Goal: Transaction & Acquisition: Purchase product/service

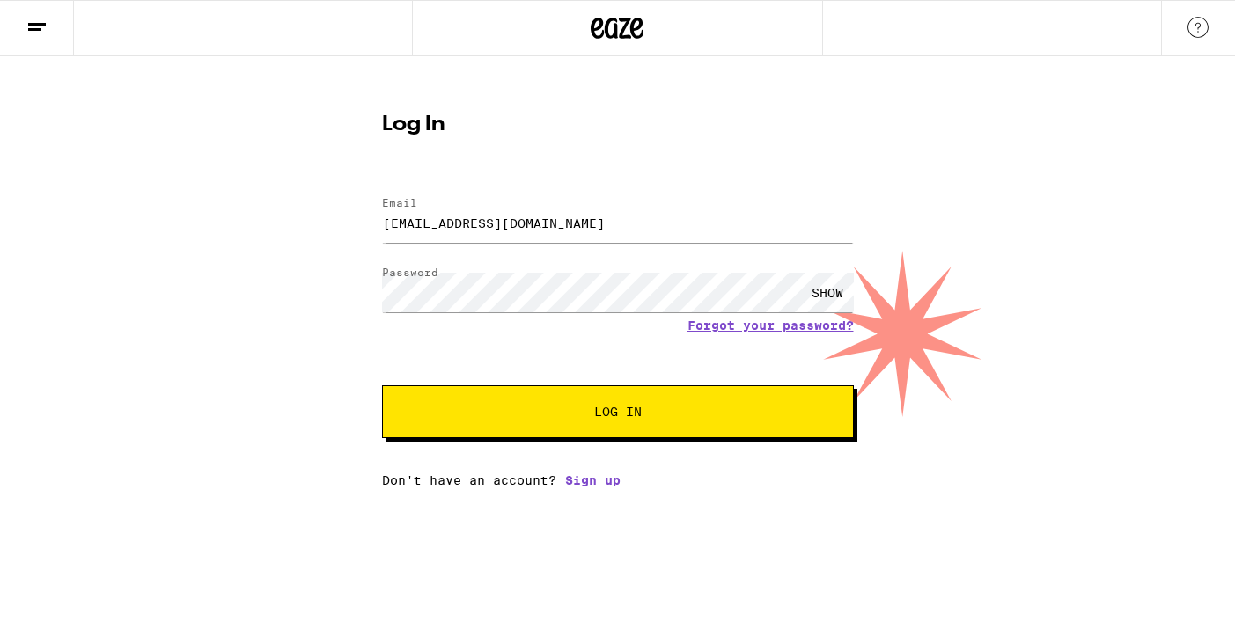
click at [565, 408] on span "Log In" at bounding box center [617, 412] width 329 height 12
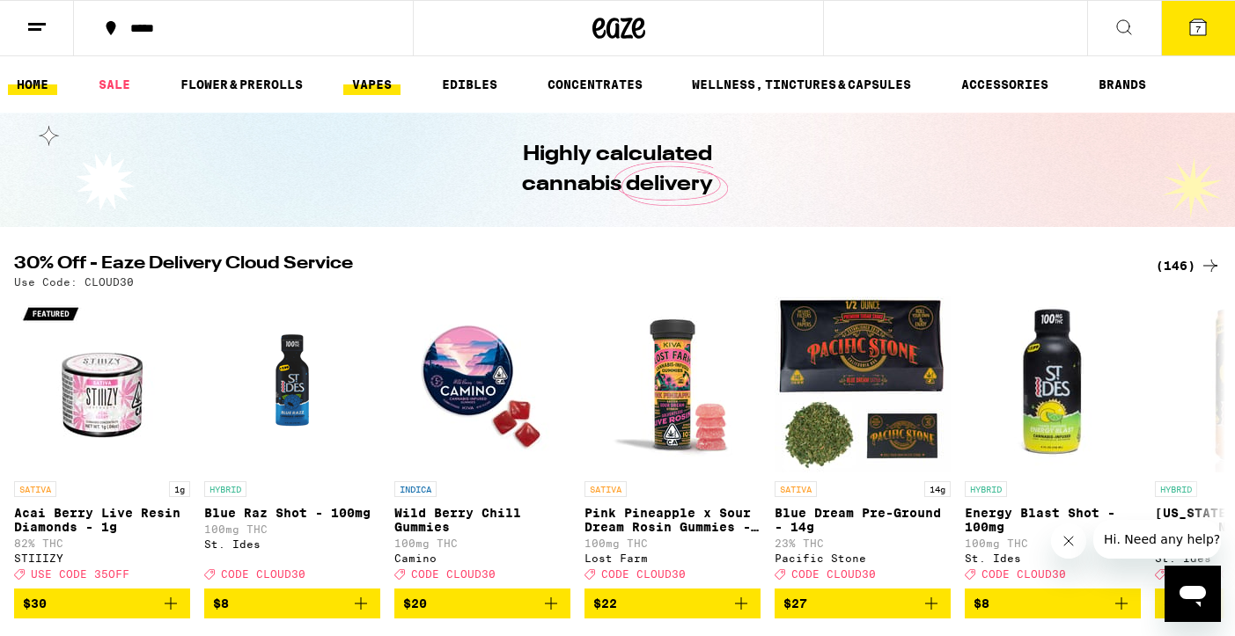
click at [371, 84] on link "VAPES" at bounding box center [371, 84] width 57 height 21
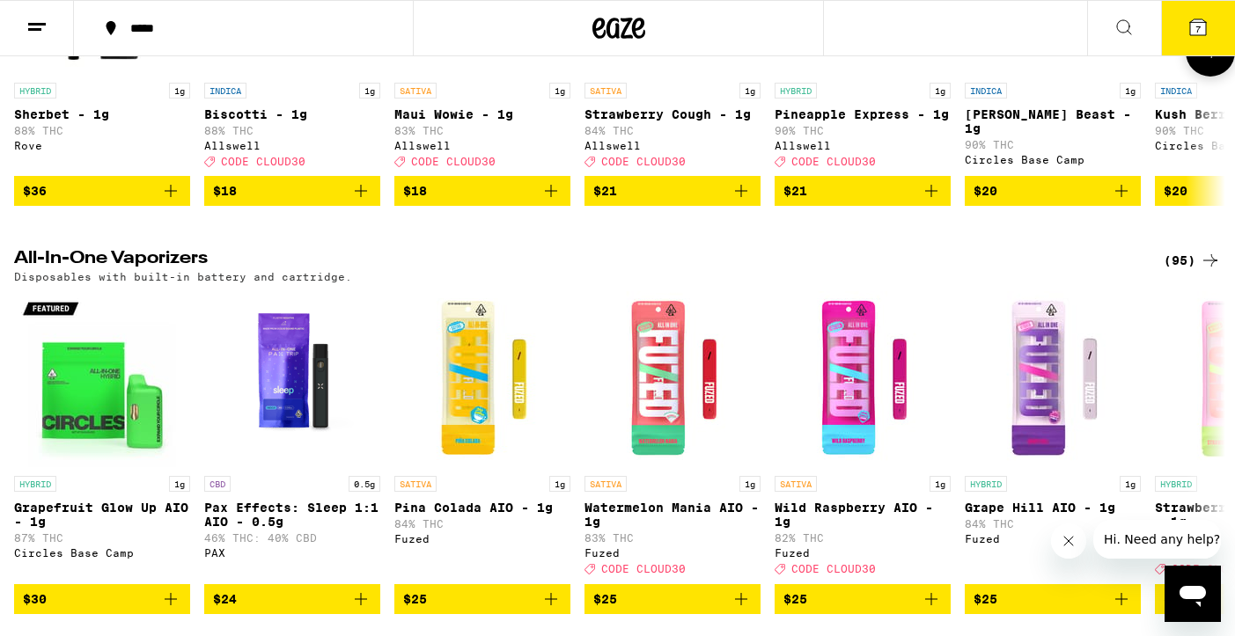
scroll to position [800, 0]
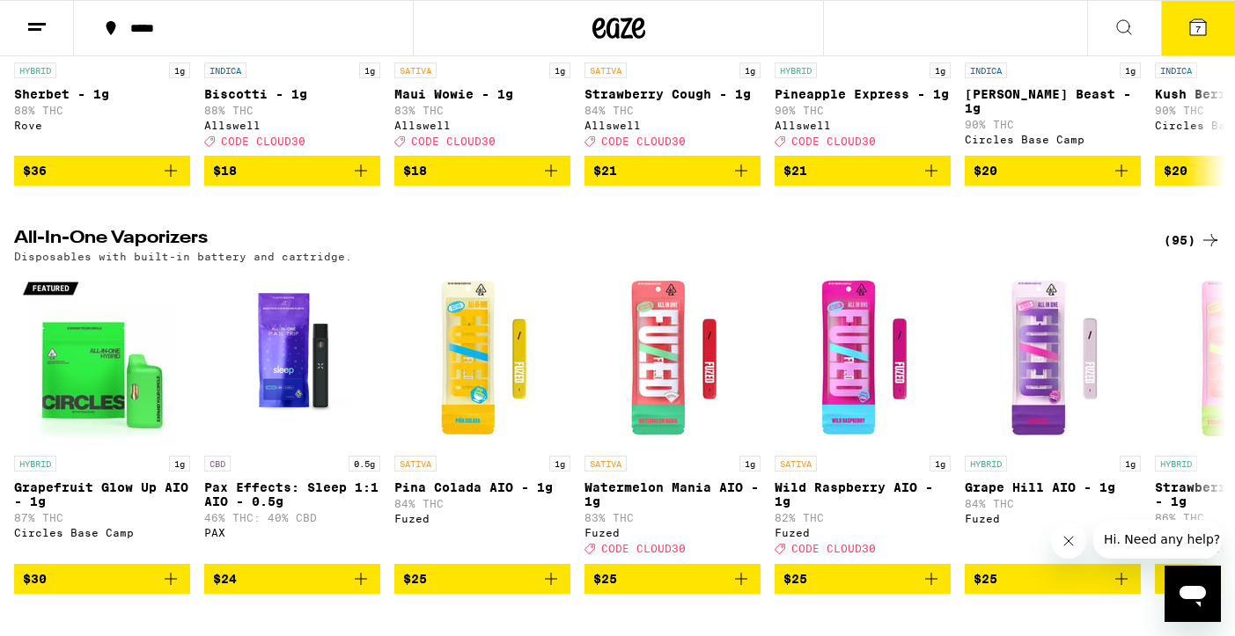
click at [1174, 251] on div "(95)" at bounding box center [1192, 240] width 57 height 21
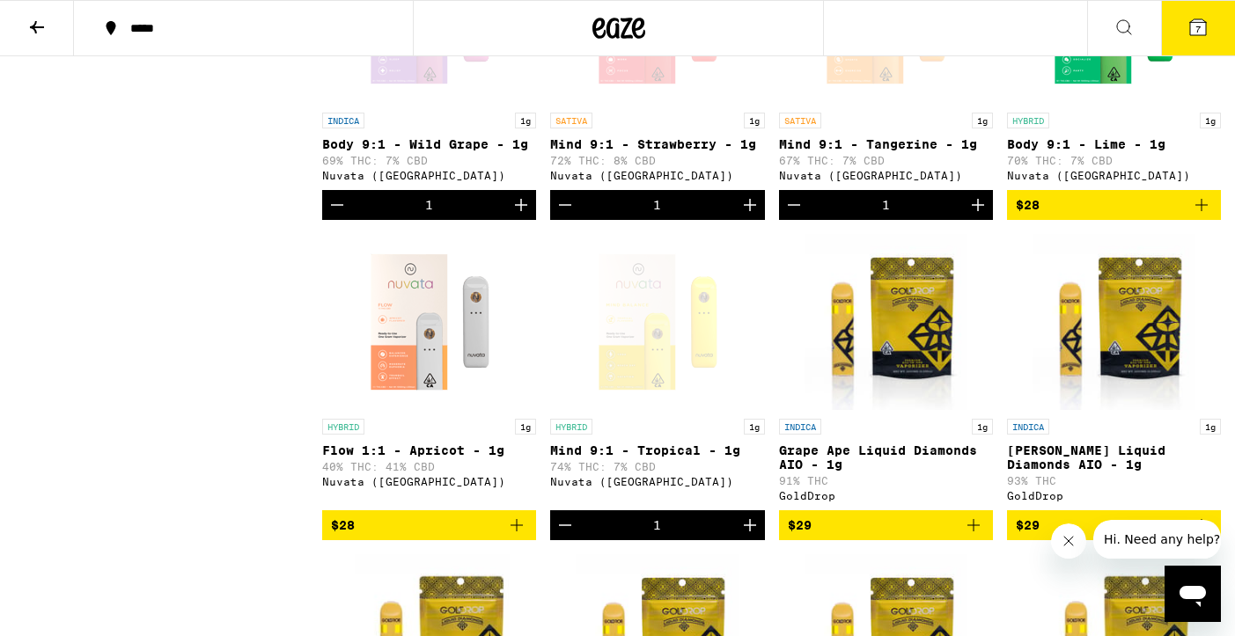
scroll to position [1002, 0]
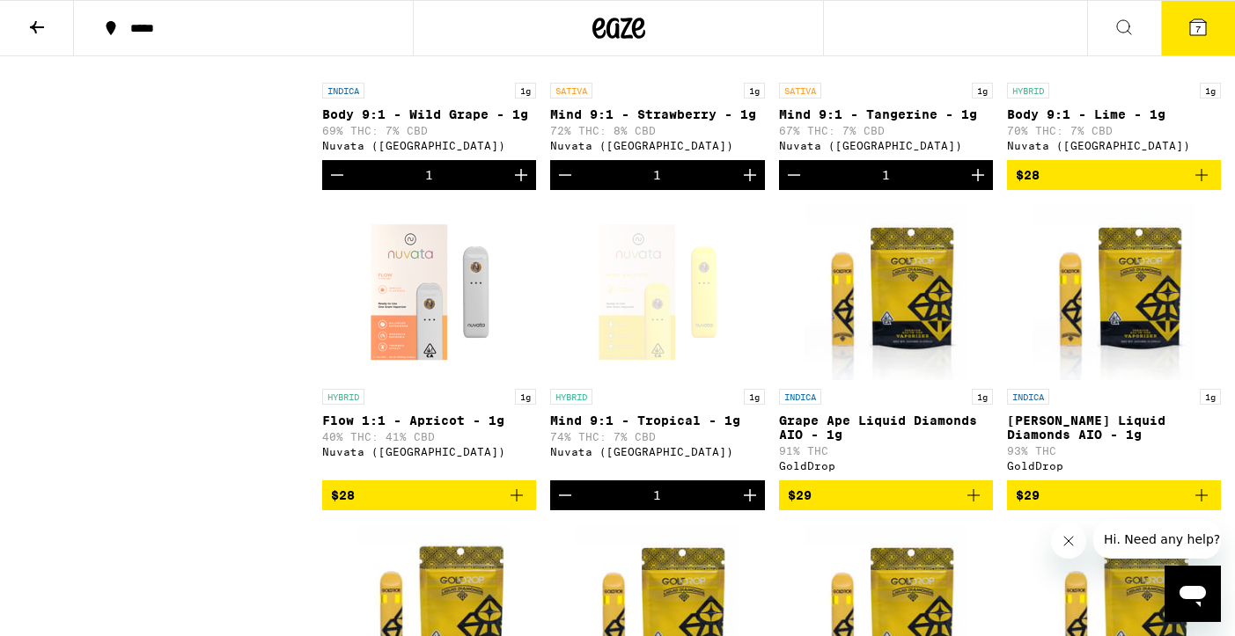
click at [516, 506] on icon "Add to bag" at bounding box center [516, 495] width 21 height 21
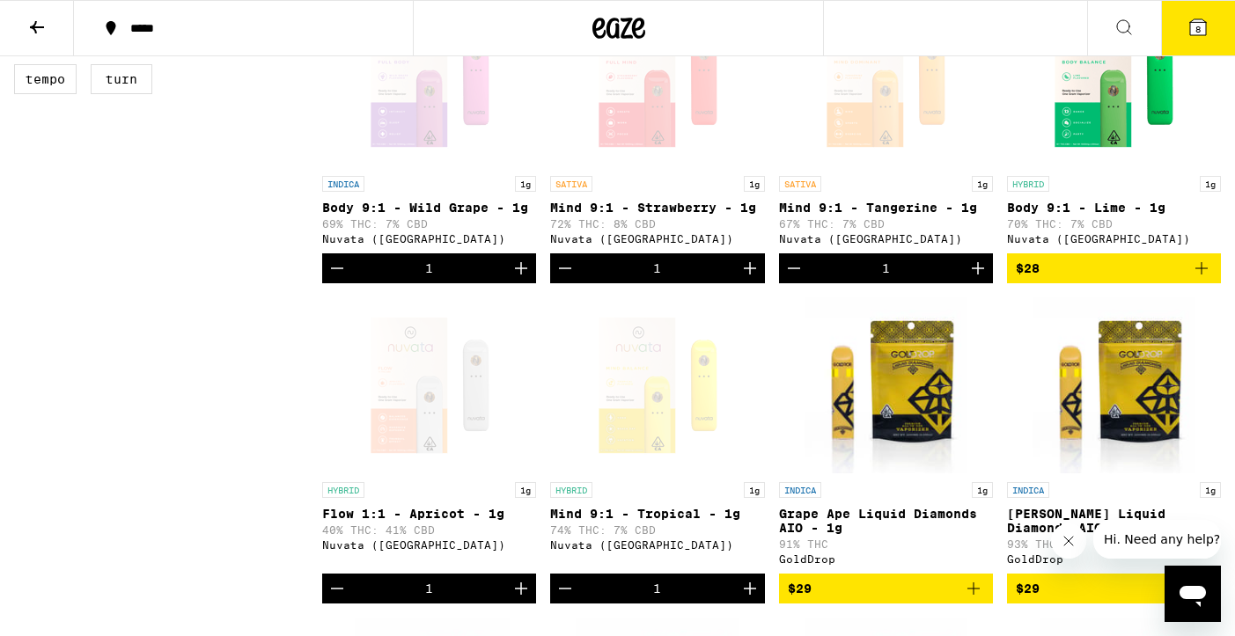
scroll to position [885, 0]
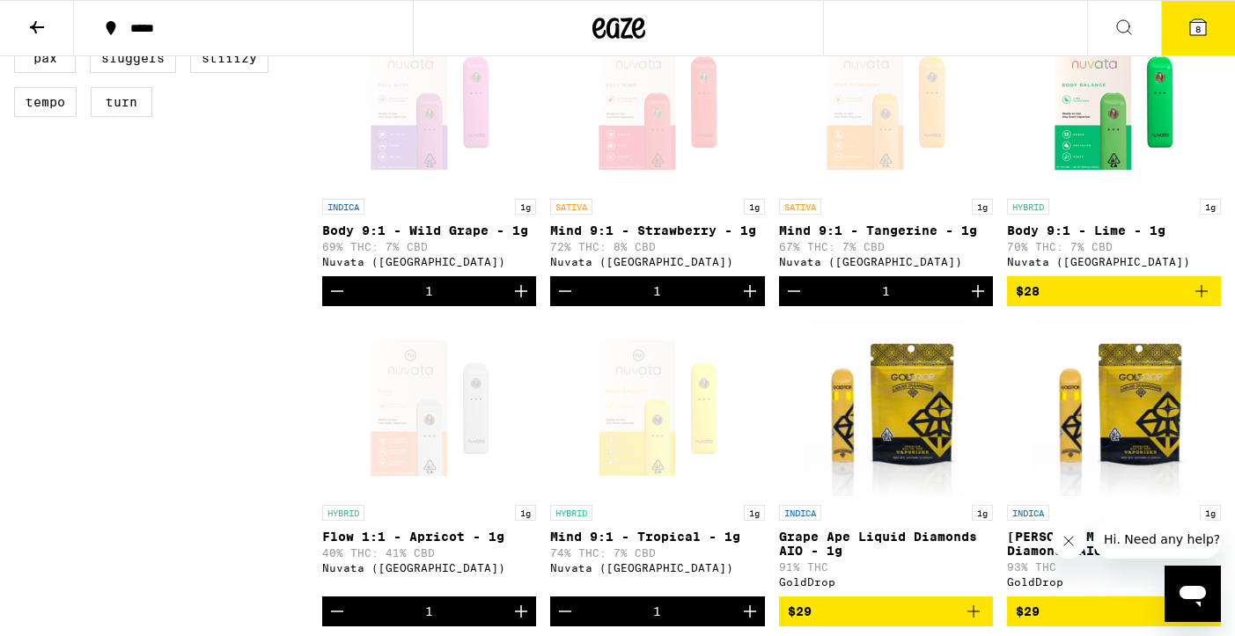
click at [1203, 302] on icon "Add to bag" at bounding box center [1201, 291] width 21 height 21
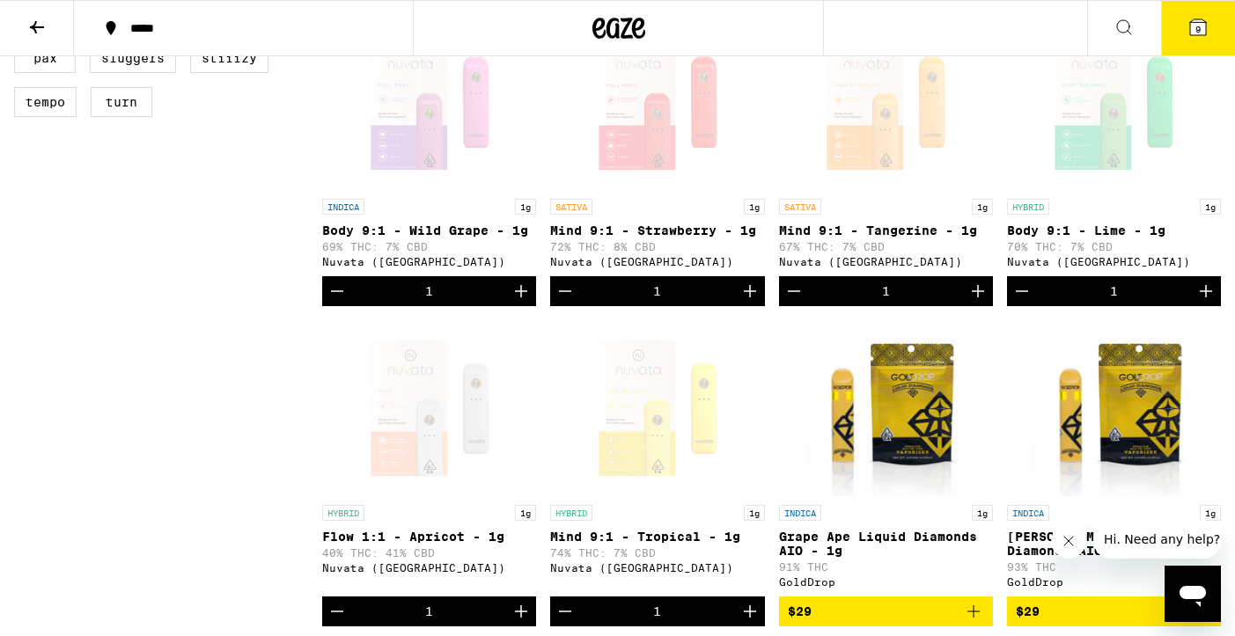
click at [1197, 37] on icon at bounding box center [1197, 27] width 21 height 21
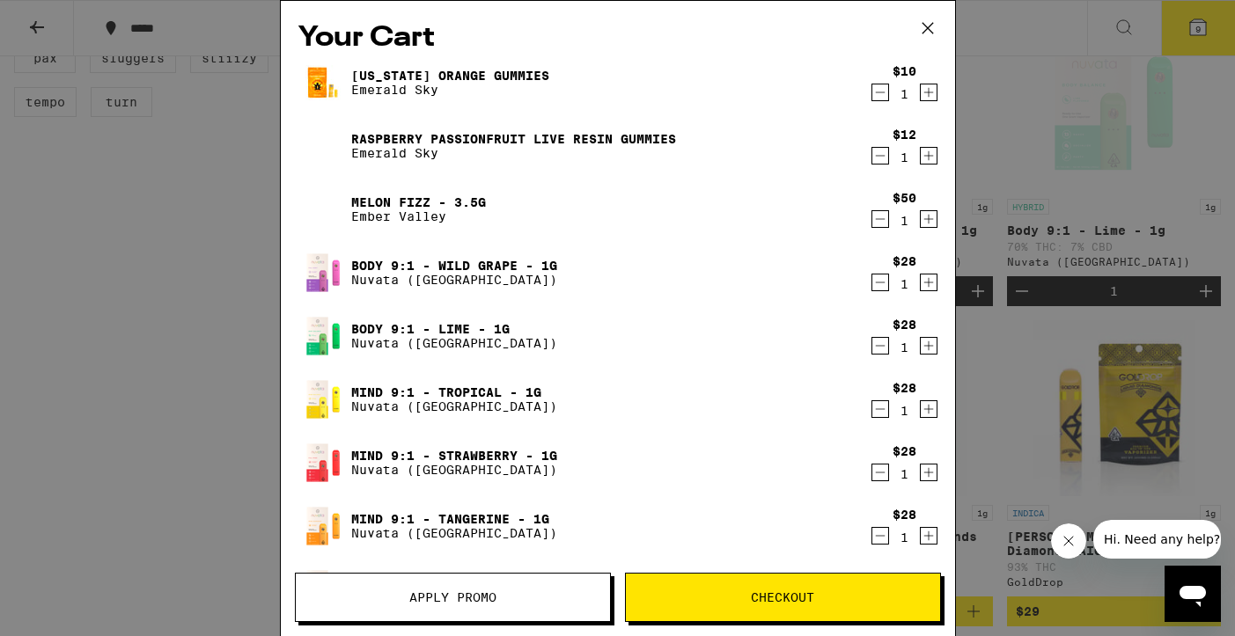
click at [881, 282] on icon "Decrement" at bounding box center [880, 282] width 16 height 21
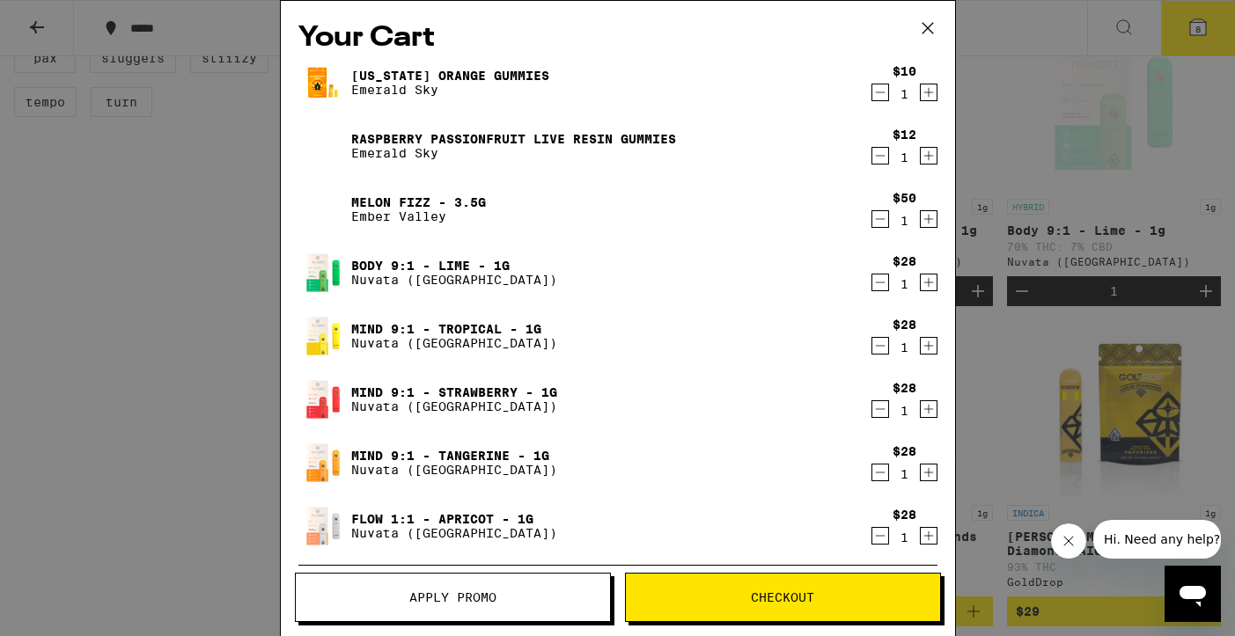
click at [881, 282] on icon "Decrement" at bounding box center [880, 282] width 16 height 21
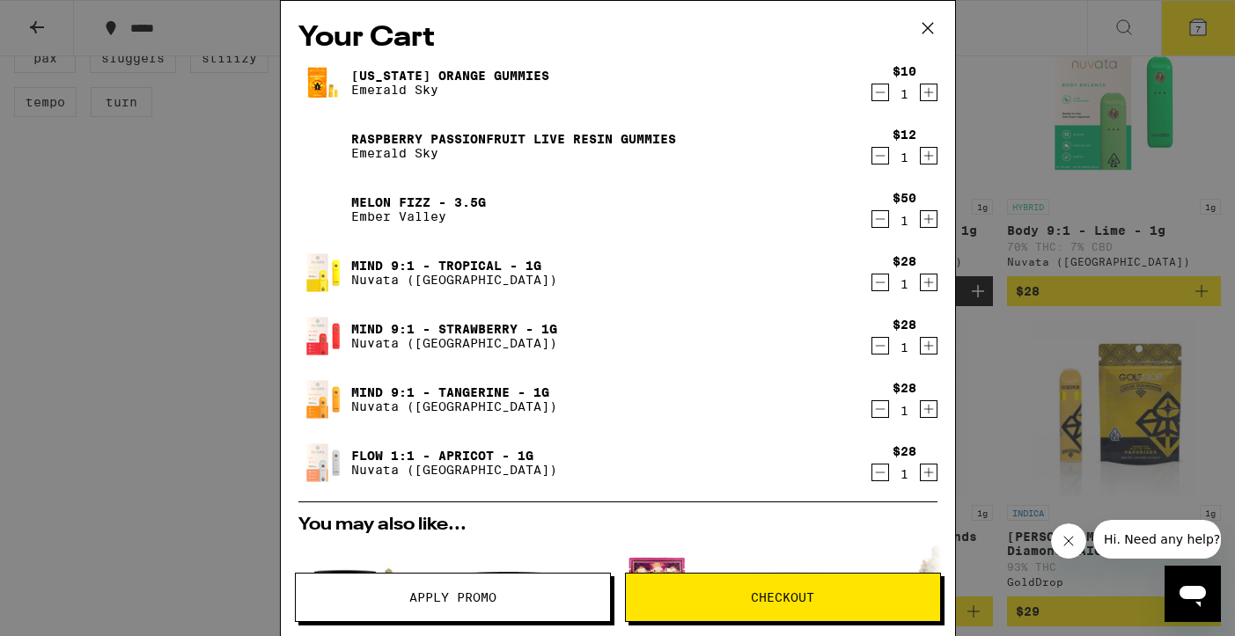
click at [881, 282] on icon "Decrement" at bounding box center [880, 282] width 16 height 21
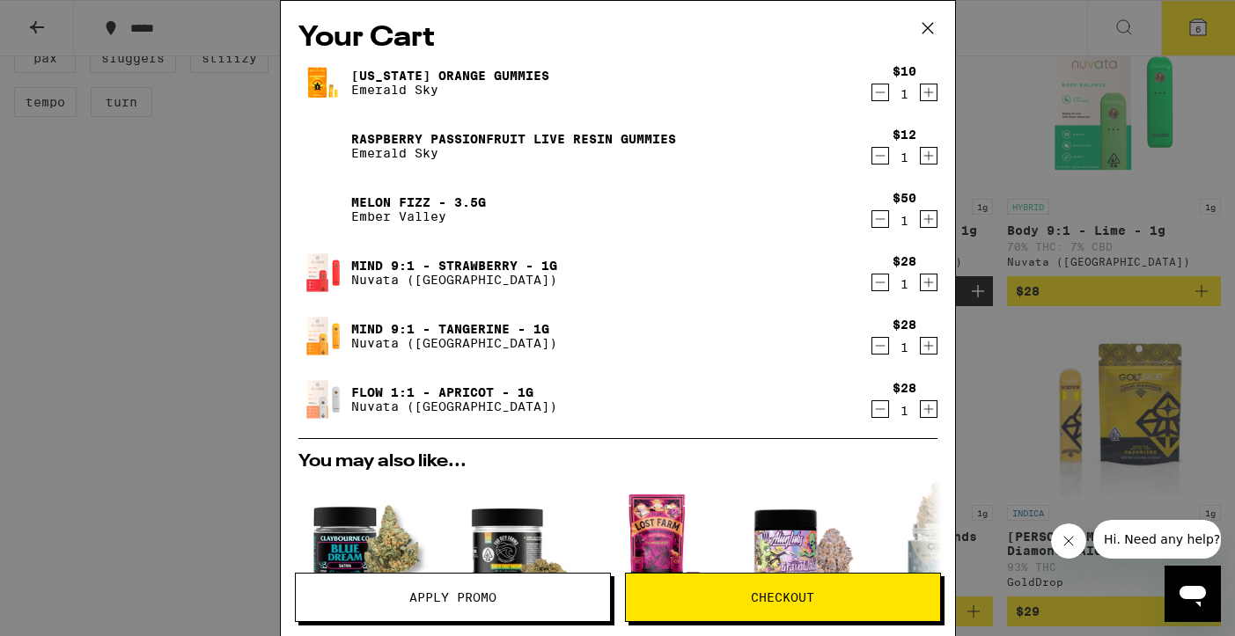
click at [881, 282] on icon "Decrement" at bounding box center [880, 282] width 16 height 21
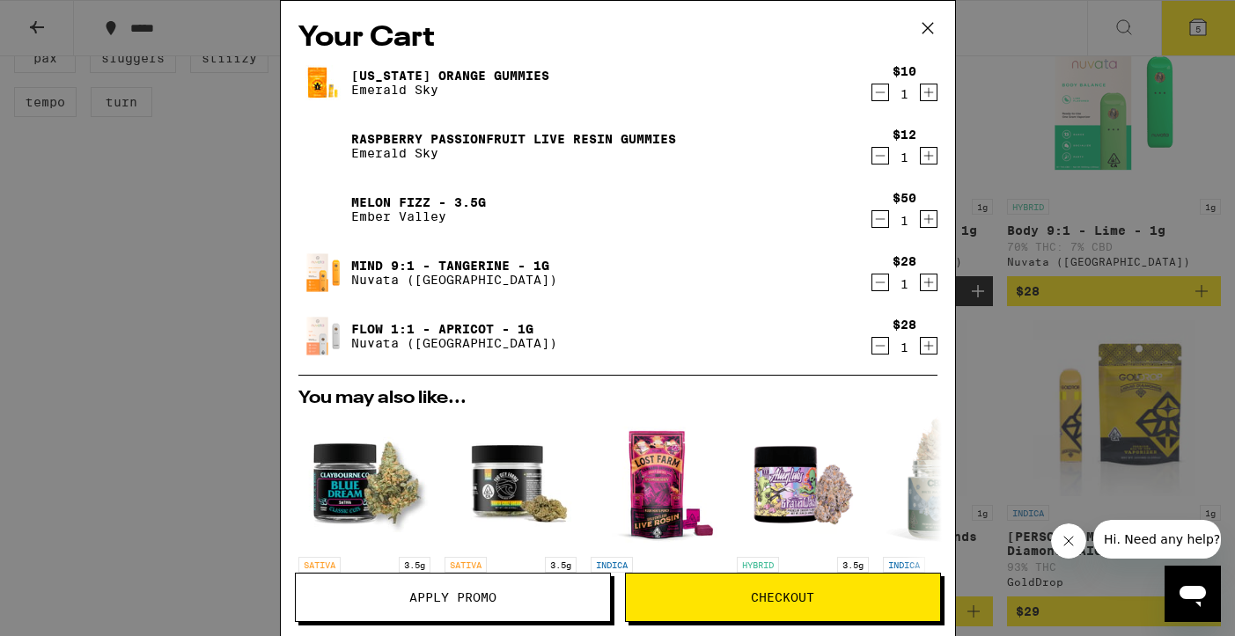
click at [881, 282] on icon "Decrement" at bounding box center [880, 282] width 16 height 21
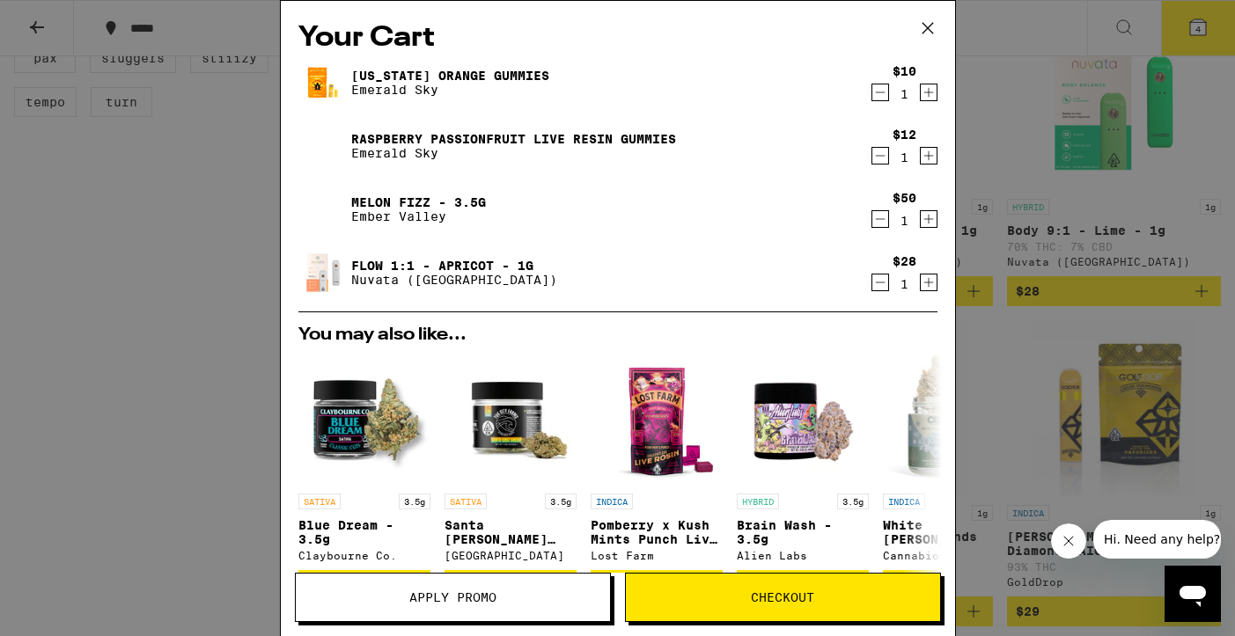
click at [881, 282] on icon "Decrement" at bounding box center [880, 282] width 16 height 21
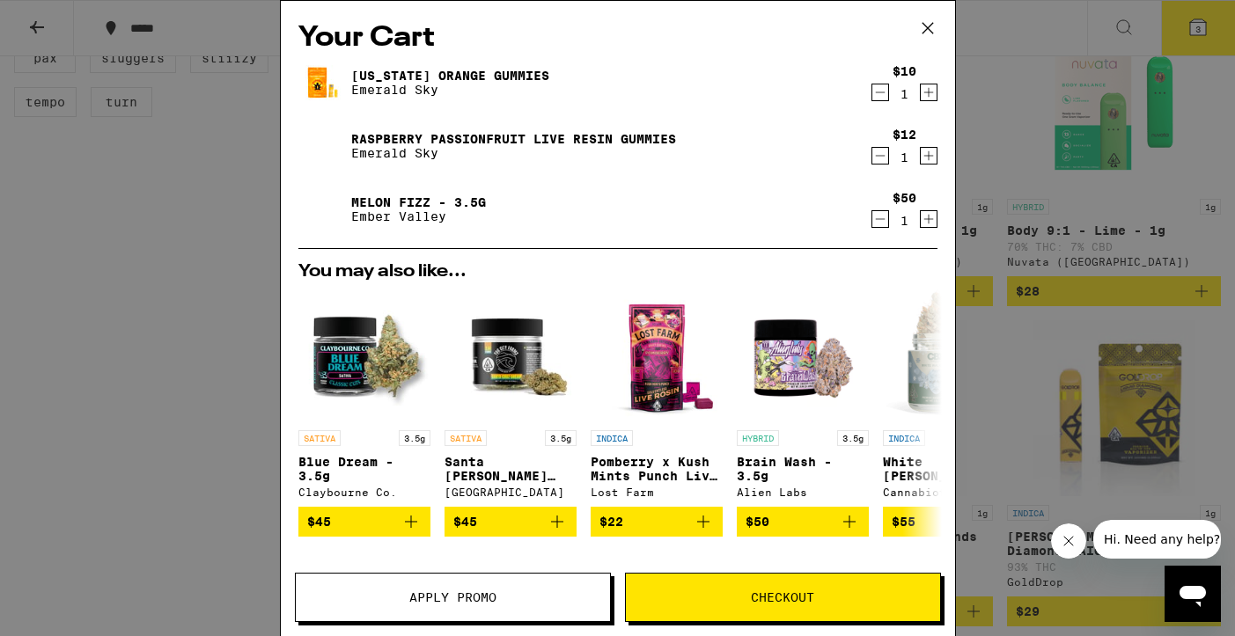
click at [878, 217] on icon "Decrement" at bounding box center [880, 219] width 16 height 21
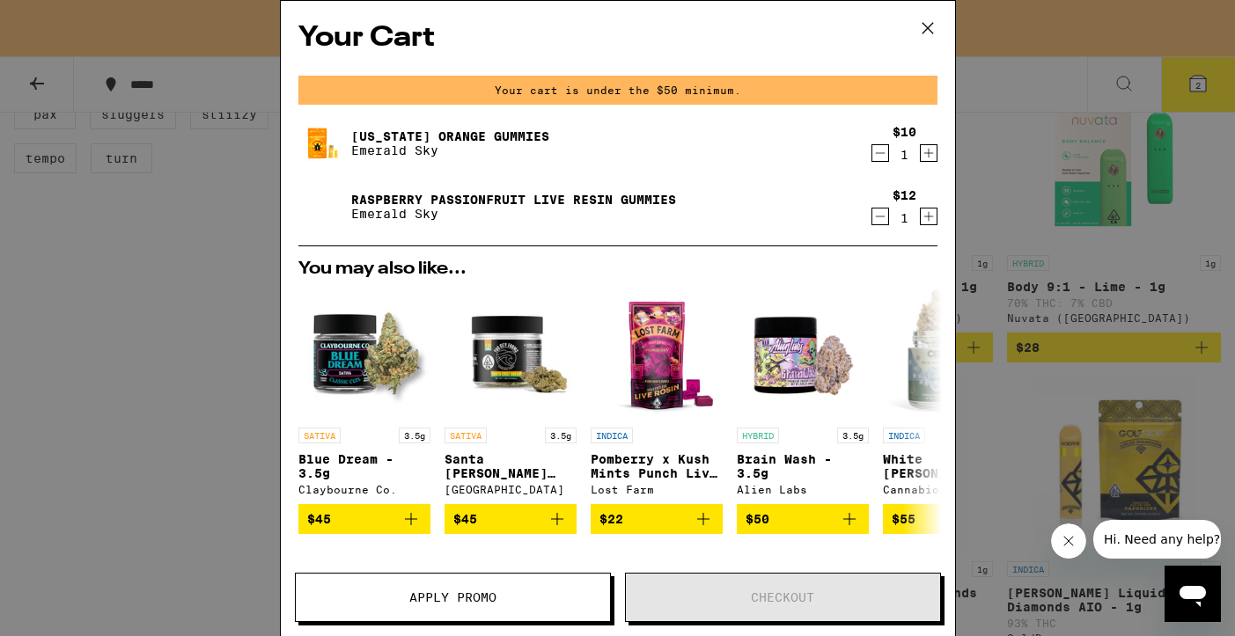
scroll to position [942, 0]
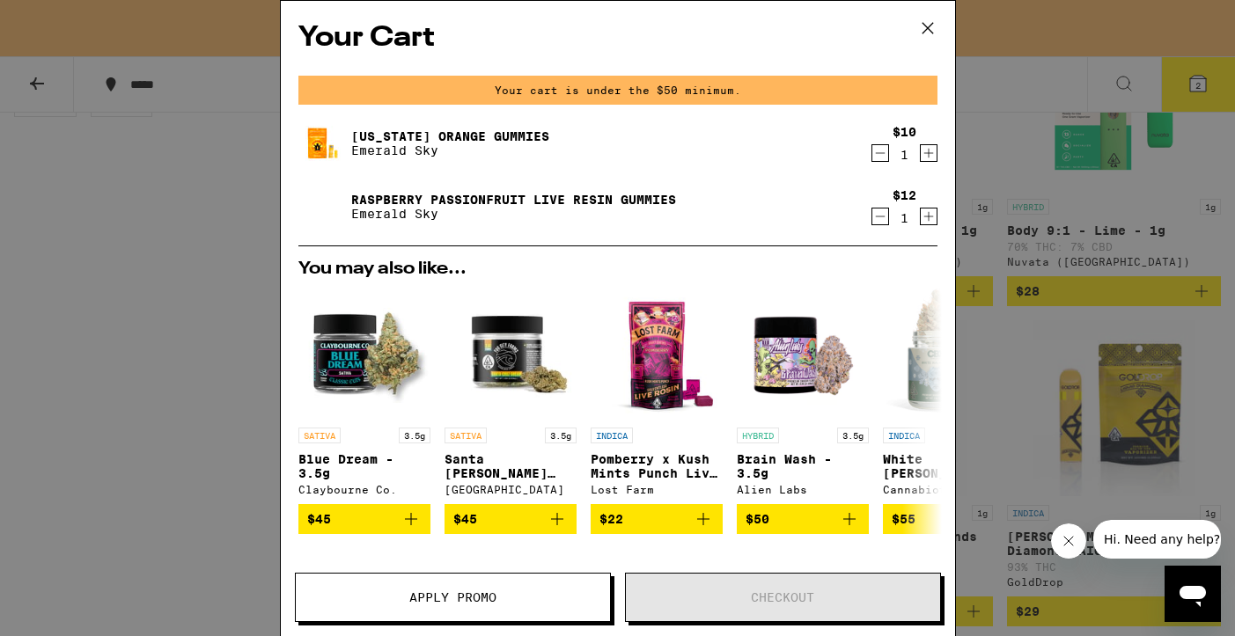
click at [880, 158] on icon "Decrement" at bounding box center [880, 153] width 16 height 21
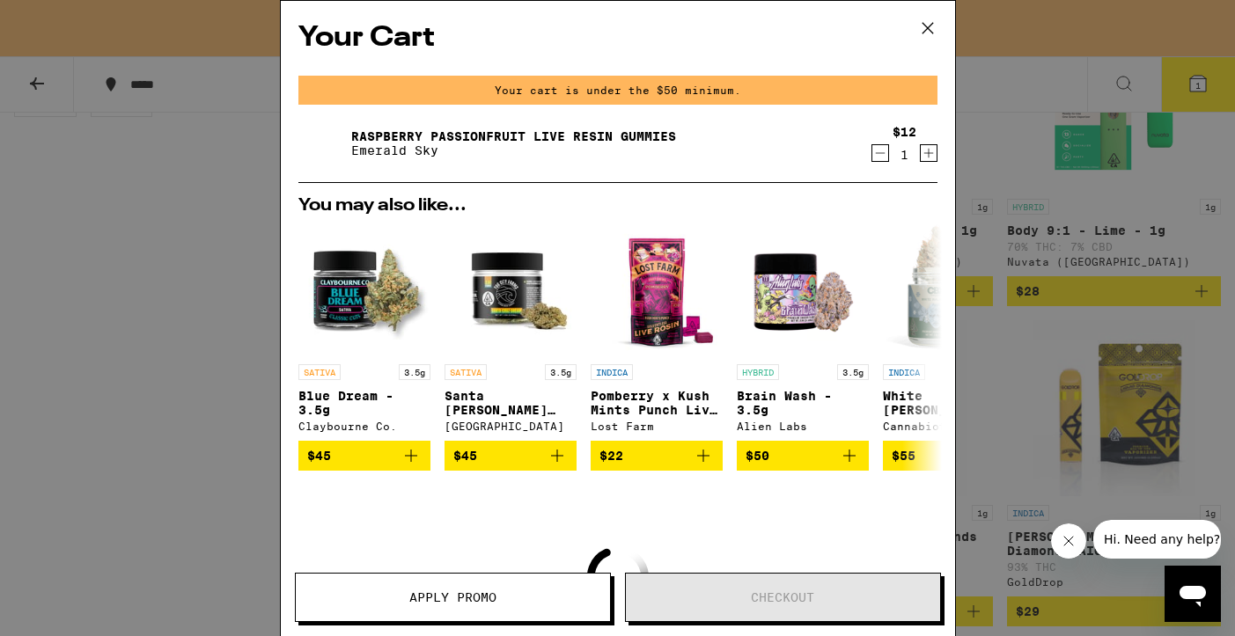
click at [880, 158] on icon "Decrement" at bounding box center [880, 153] width 16 height 21
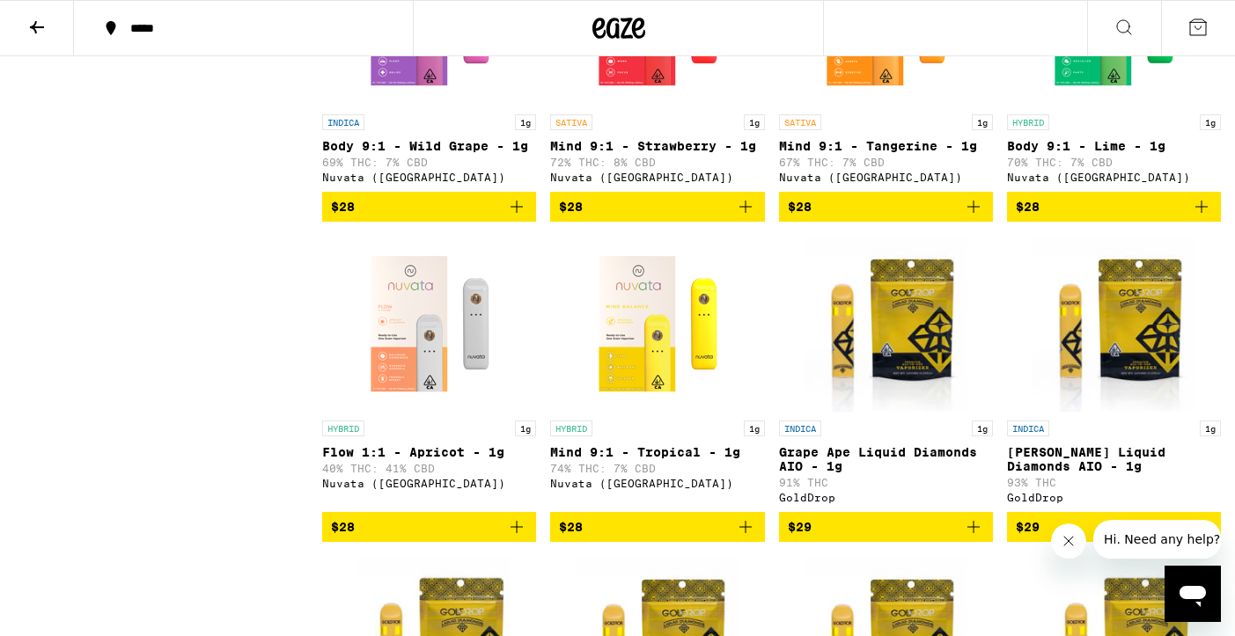
scroll to position [1022, 0]
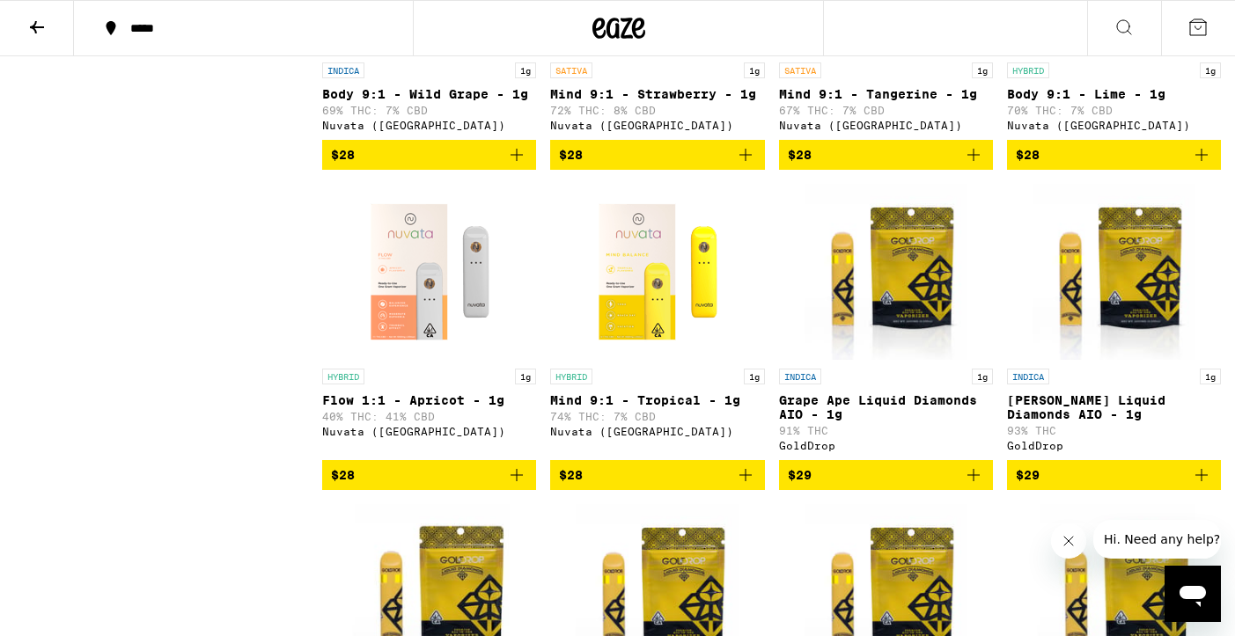
click at [513, 486] on icon "Add to bag" at bounding box center [516, 475] width 21 height 21
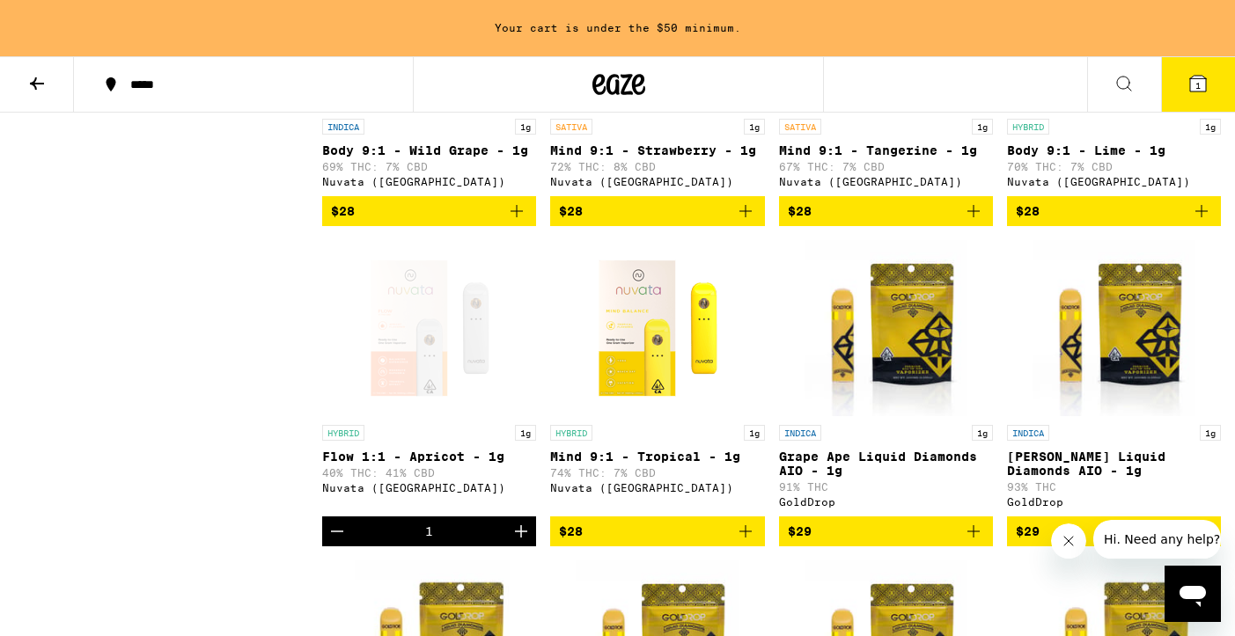
scroll to position [1078, 0]
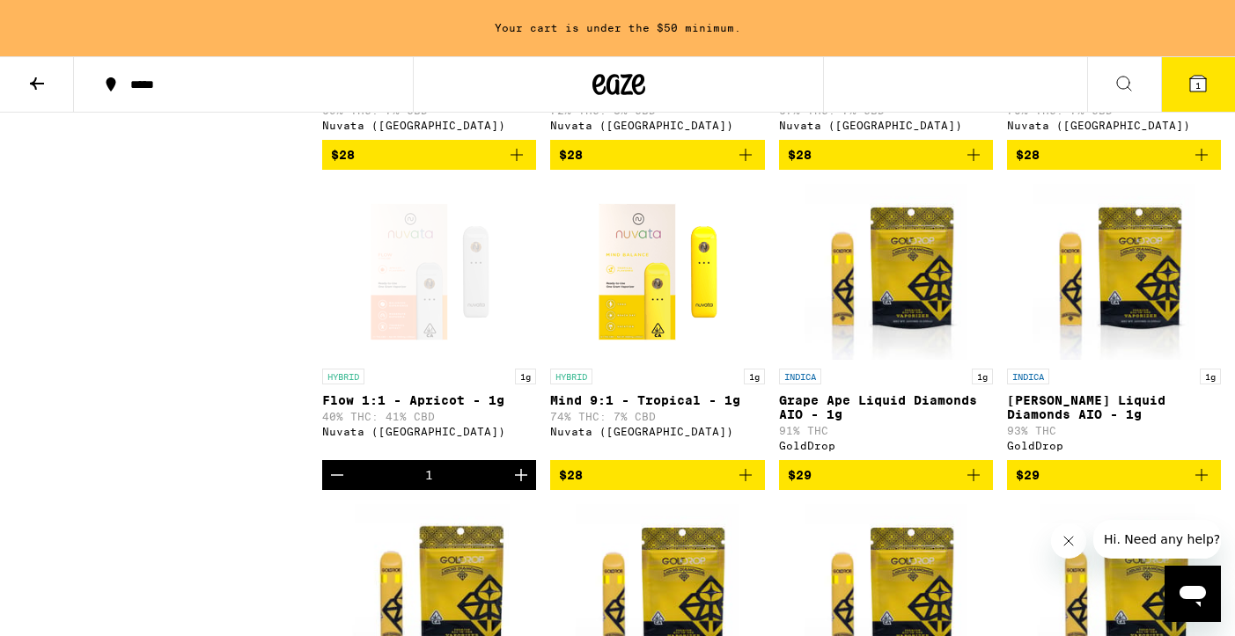
click at [497, 318] on div "Open page for Flow 1:1 - Apricot - 1g from Nuvata (CA)" at bounding box center [430, 272] width 176 height 176
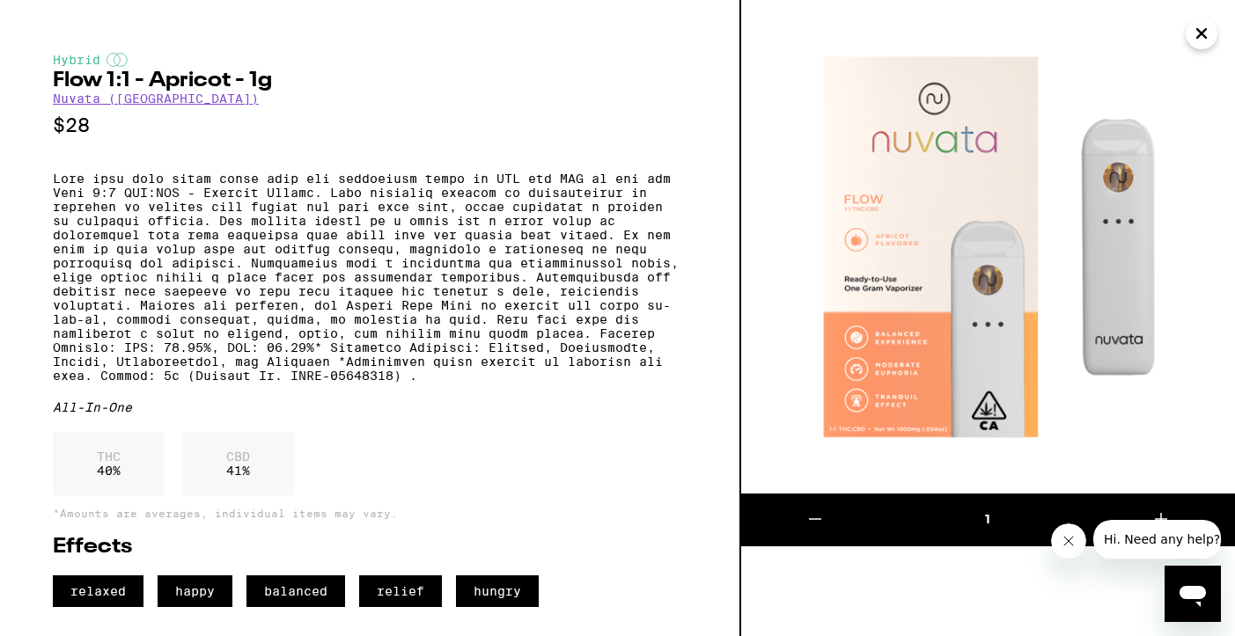
click at [1204, 32] on icon "Close" at bounding box center [1201, 33] width 21 height 26
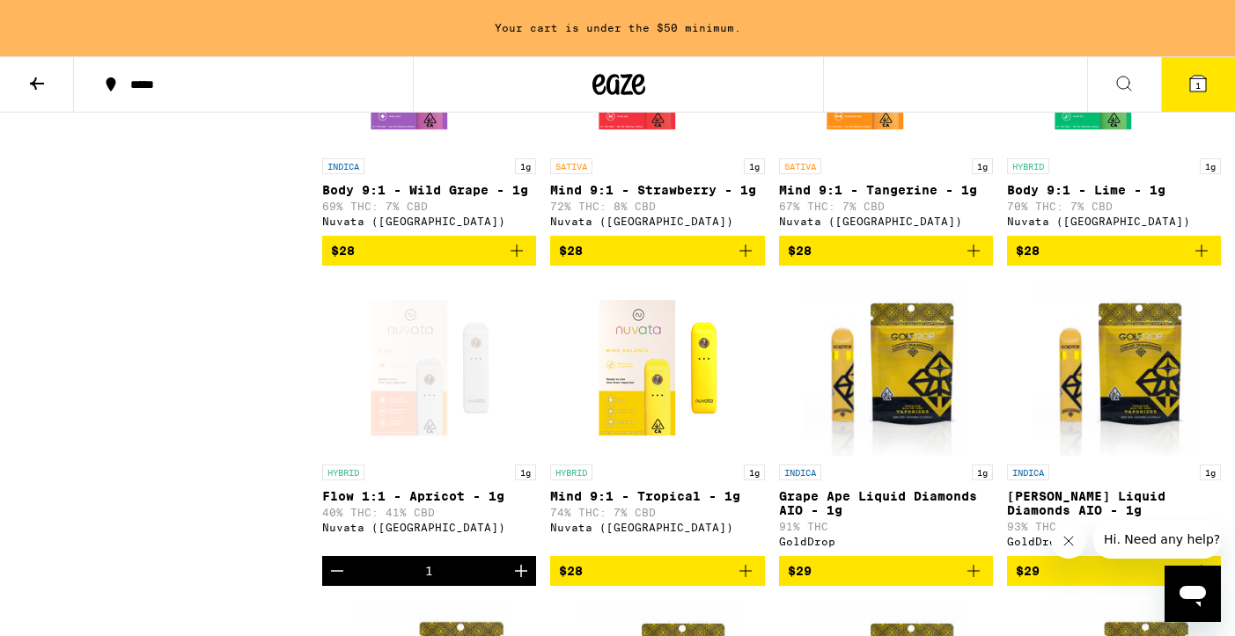
scroll to position [917, 0]
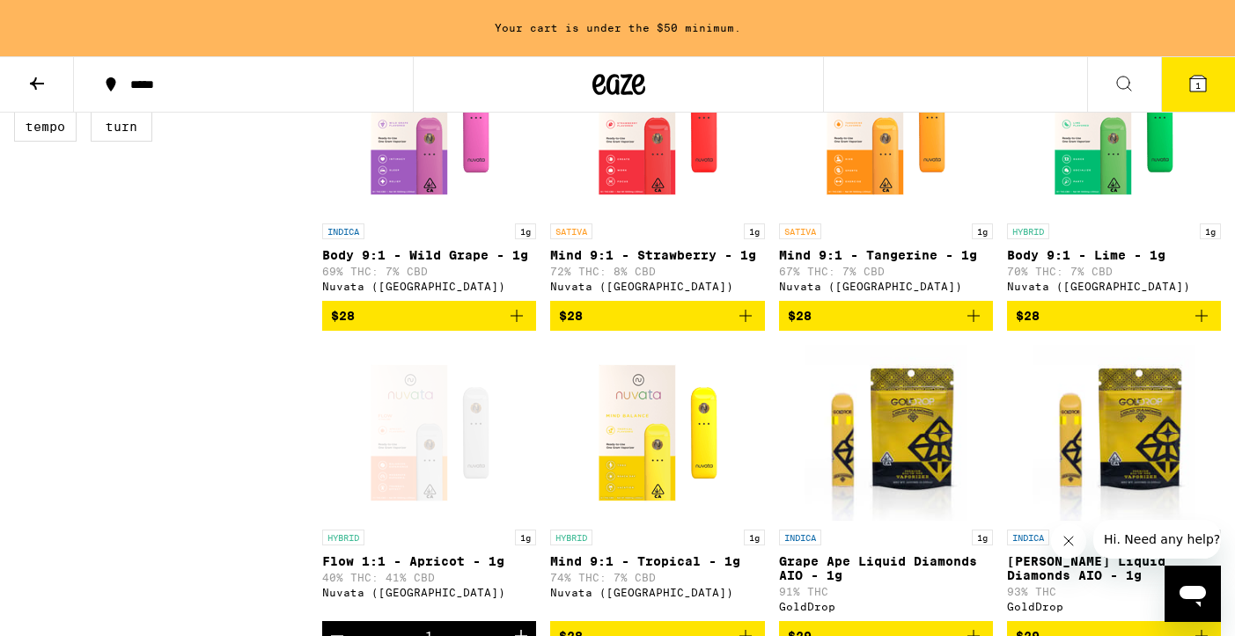
click at [518, 327] on icon "Add to bag" at bounding box center [516, 315] width 21 height 21
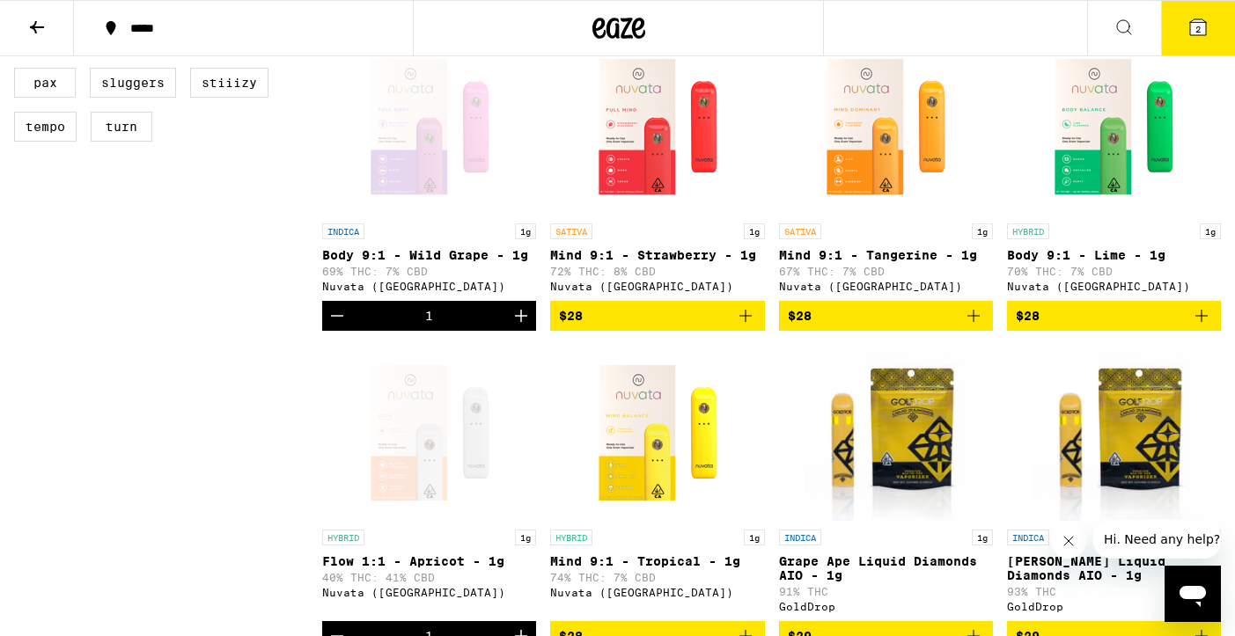
scroll to position [0, 0]
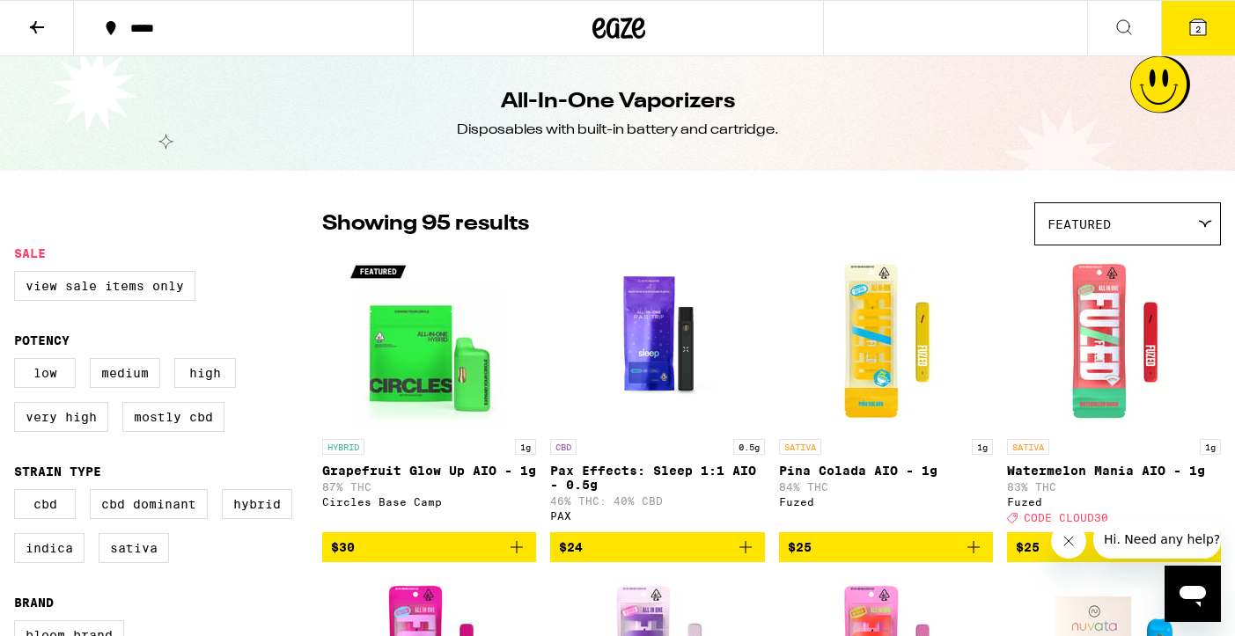
click at [423, 412] on img "Open page for Grapefruit Glow Up AIO - 1g from Circles Base Camp" at bounding box center [430, 342] width 176 height 176
click at [40, 28] on icon at bounding box center [36, 27] width 21 height 21
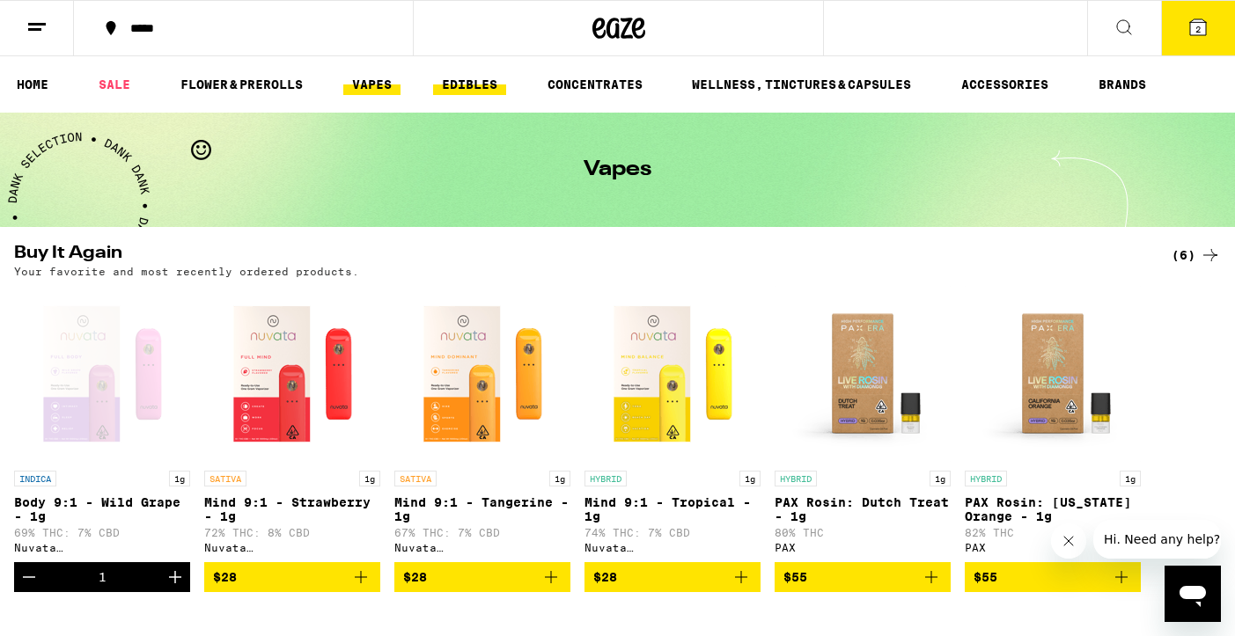
click at [473, 92] on link "EDIBLES" at bounding box center [469, 84] width 73 height 21
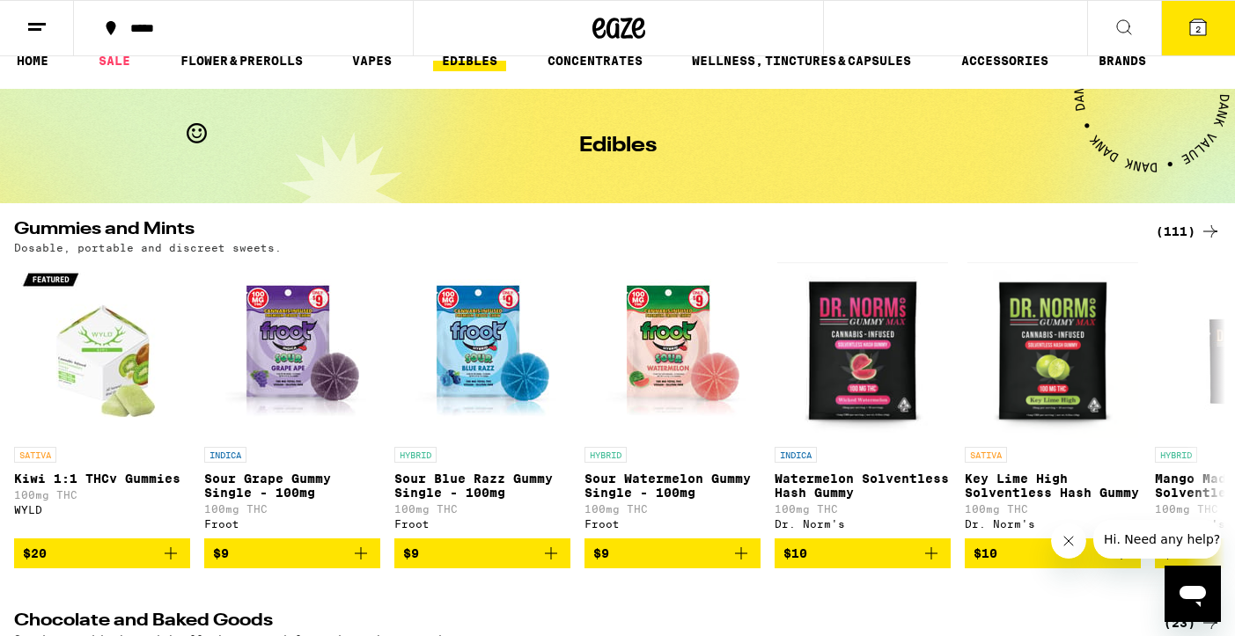
scroll to position [26, 0]
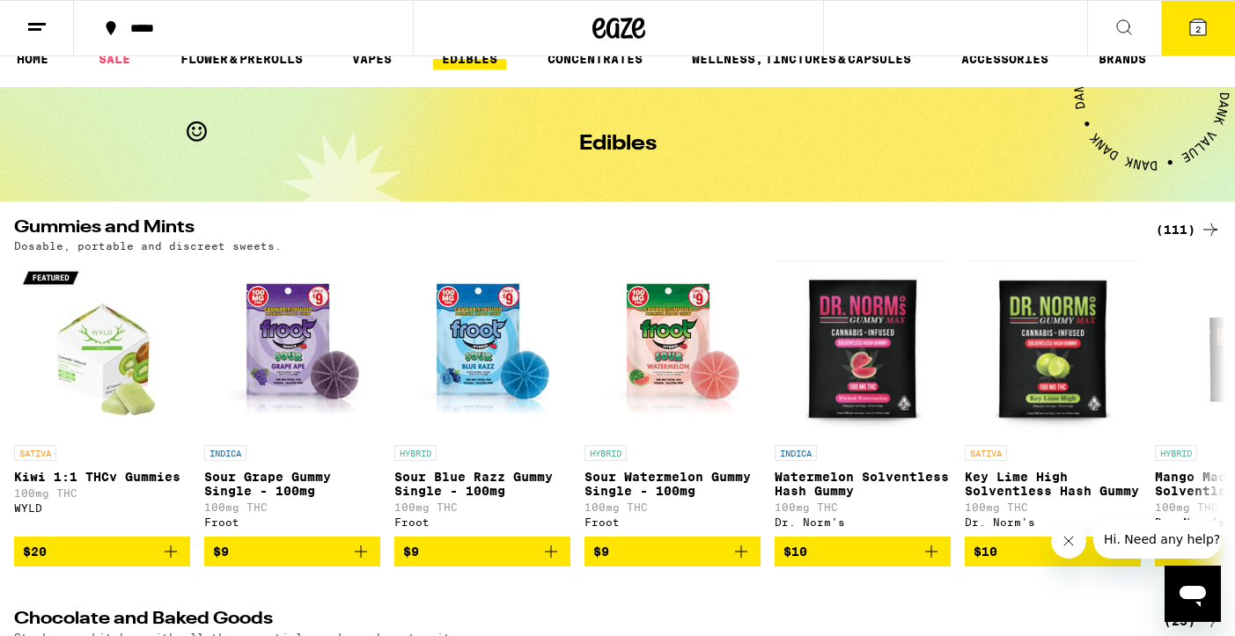
click at [1176, 229] on div "(111)" at bounding box center [1188, 229] width 65 height 21
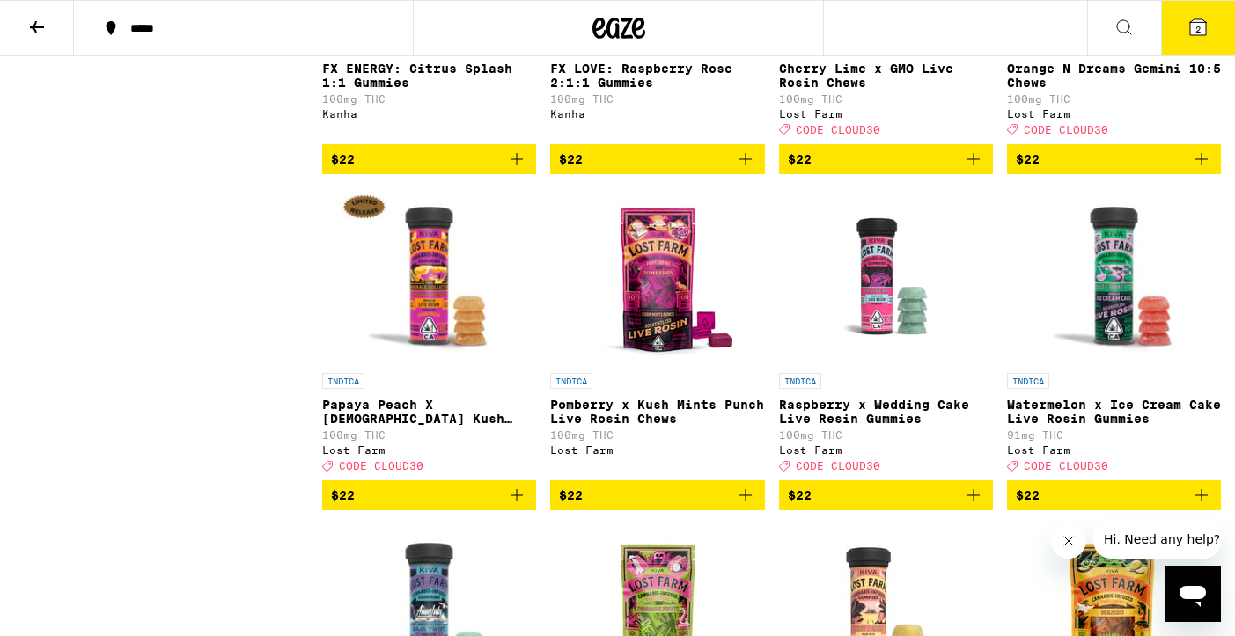
scroll to position [7827, 0]
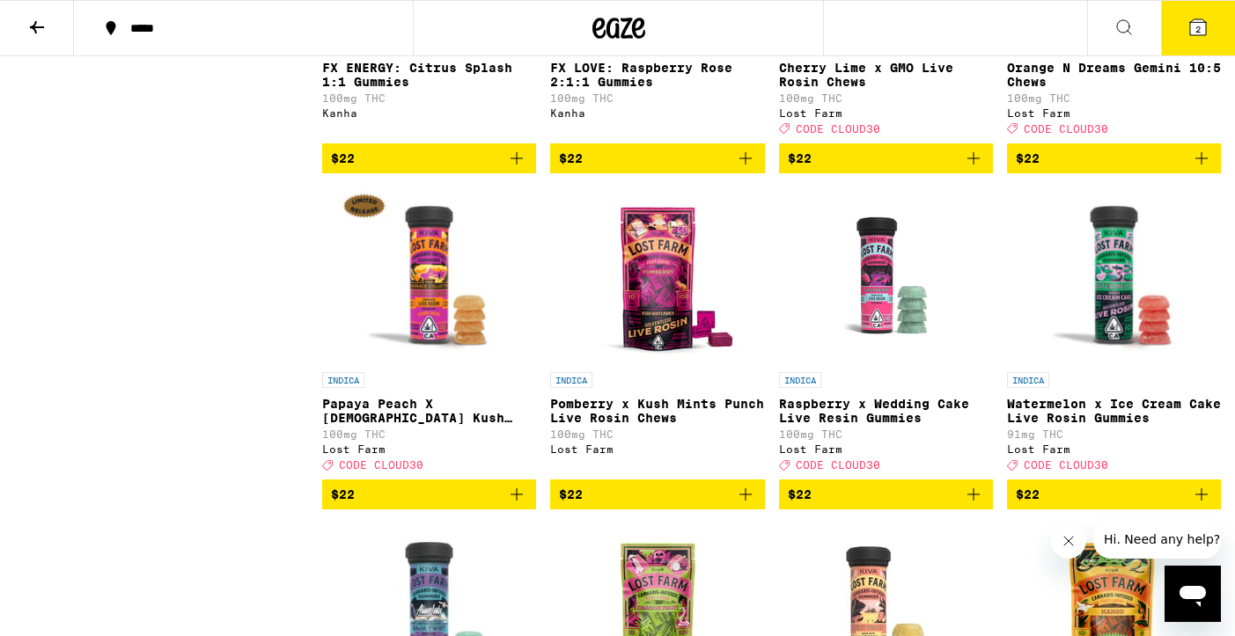
click at [1203, 169] on icon "Add to bag" at bounding box center [1201, 158] width 21 height 21
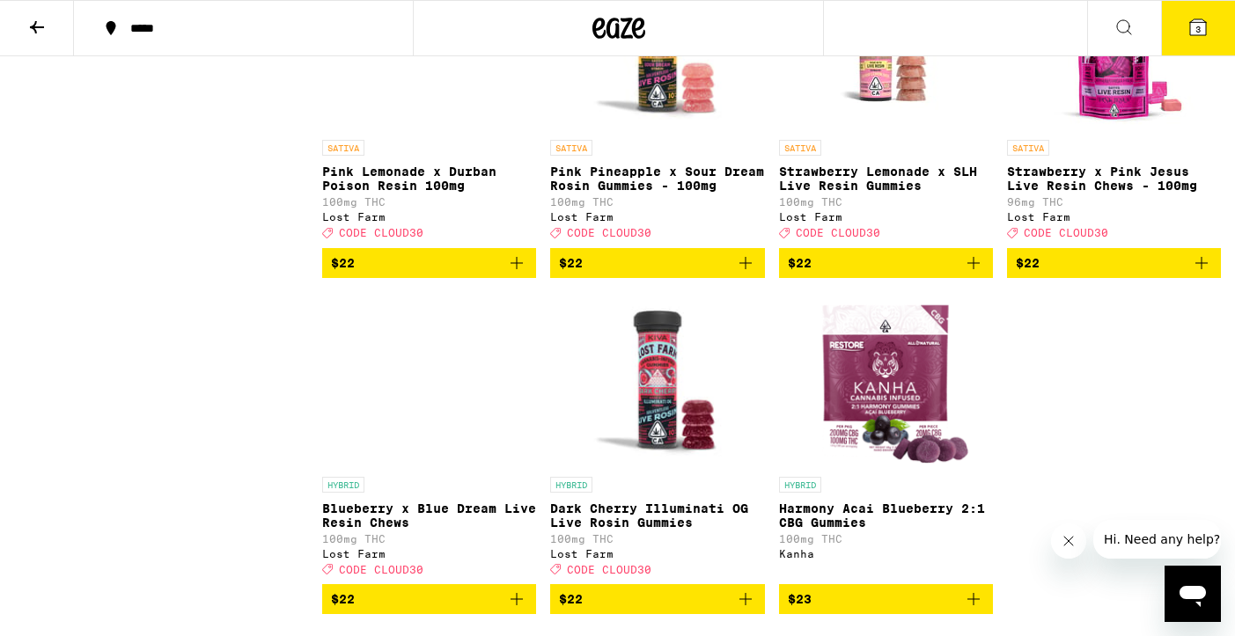
scroll to position [8748, 0]
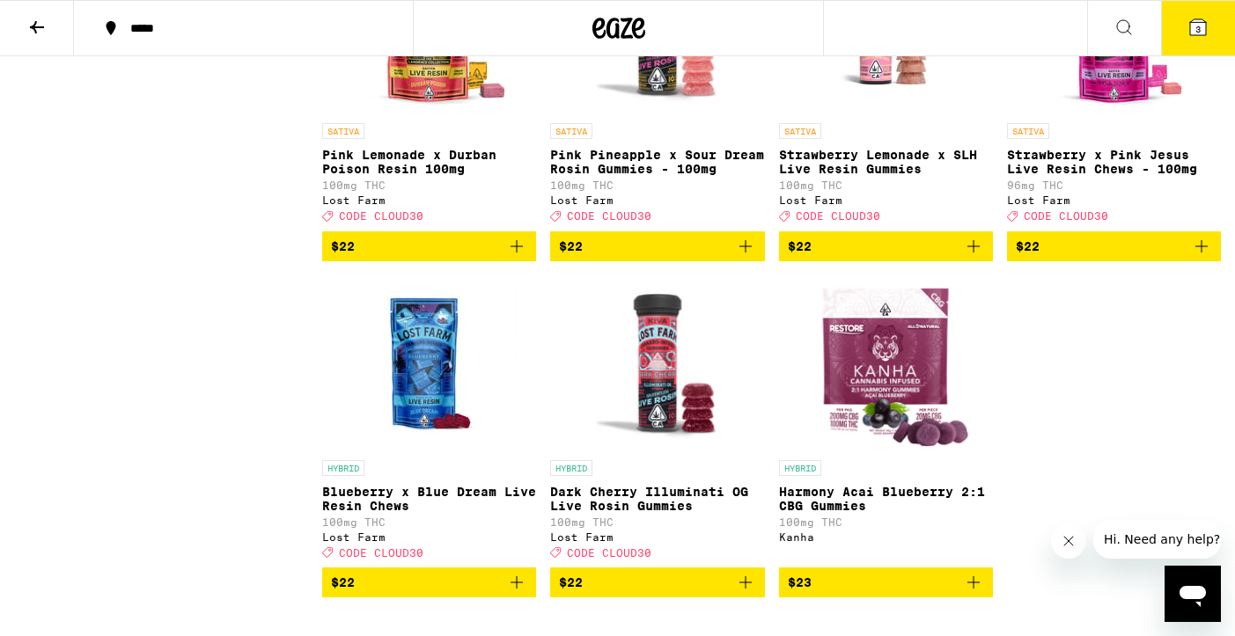
click at [520, 257] on icon "Add to bag" at bounding box center [516, 246] width 21 height 21
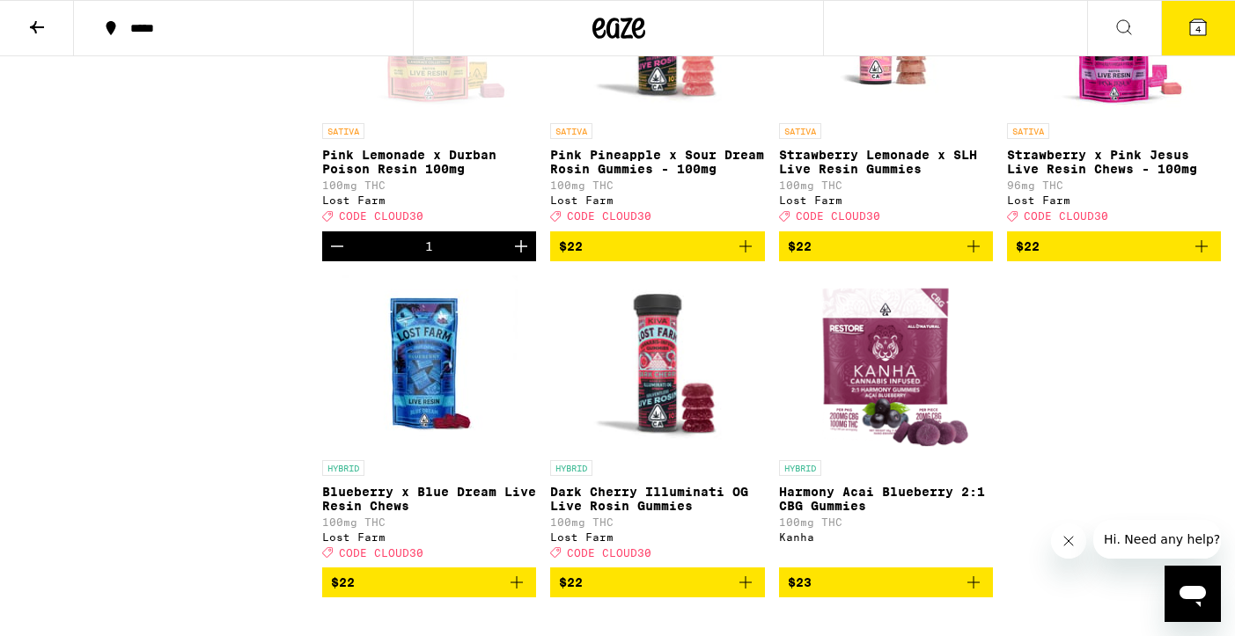
click at [1200, 257] on icon "Add to bag" at bounding box center [1201, 246] width 21 height 21
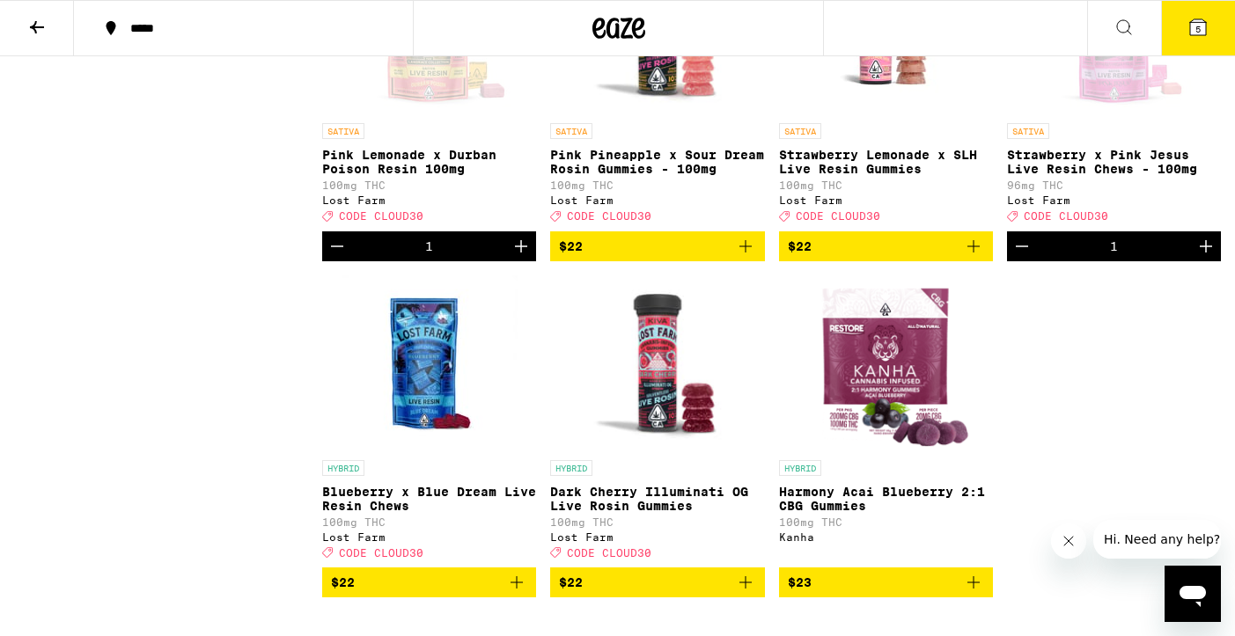
click at [1189, 33] on icon at bounding box center [1197, 27] width 21 height 21
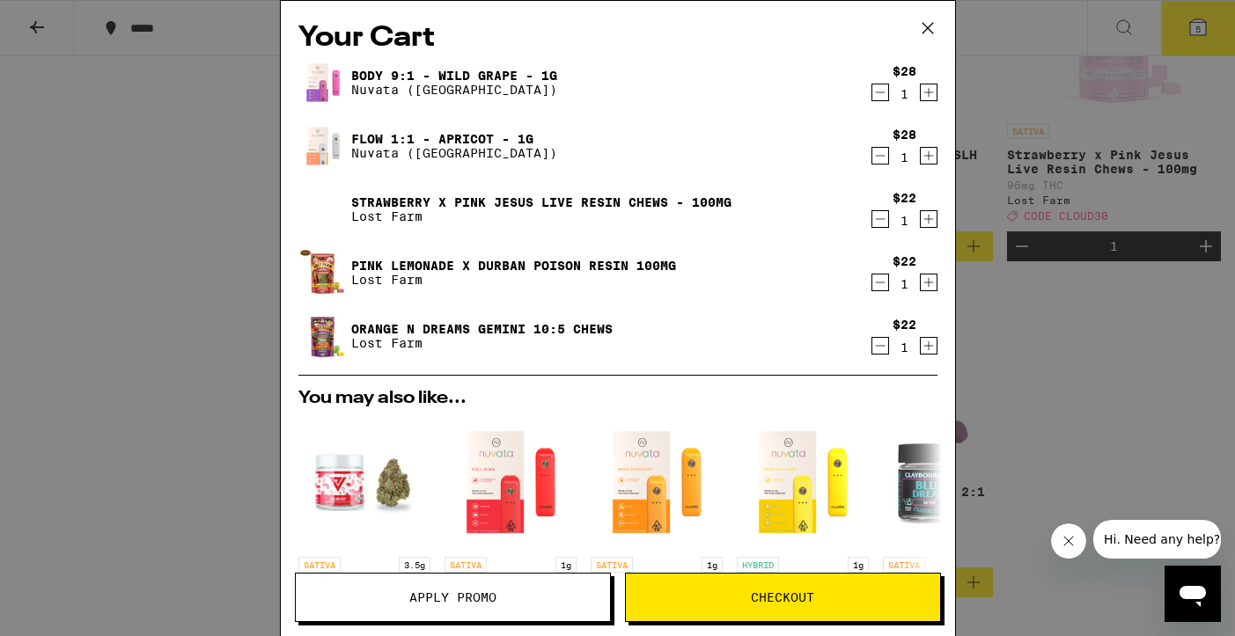
click at [878, 346] on icon "Decrement" at bounding box center [880, 345] width 16 height 21
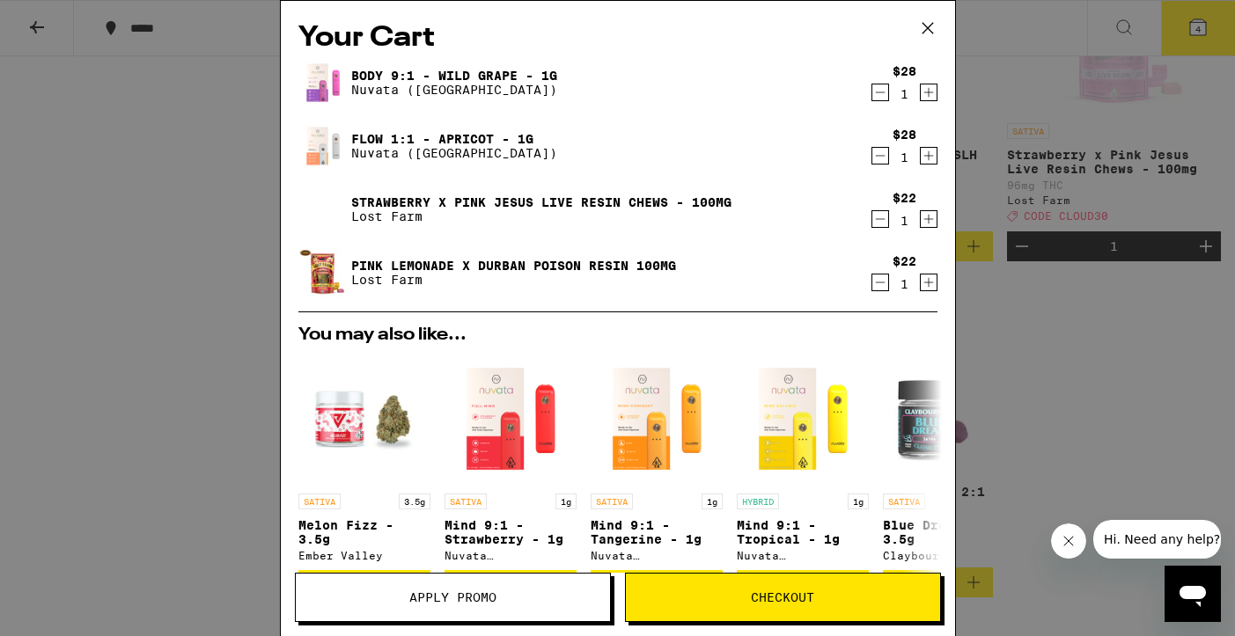
click at [972, 294] on div "Your Cart Body 9:1 - Wild Grape - 1g Nuvata ([GEOGRAPHIC_DATA]) $28 1 Flow 1:1 …" at bounding box center [617, 318] width 1235 height 636
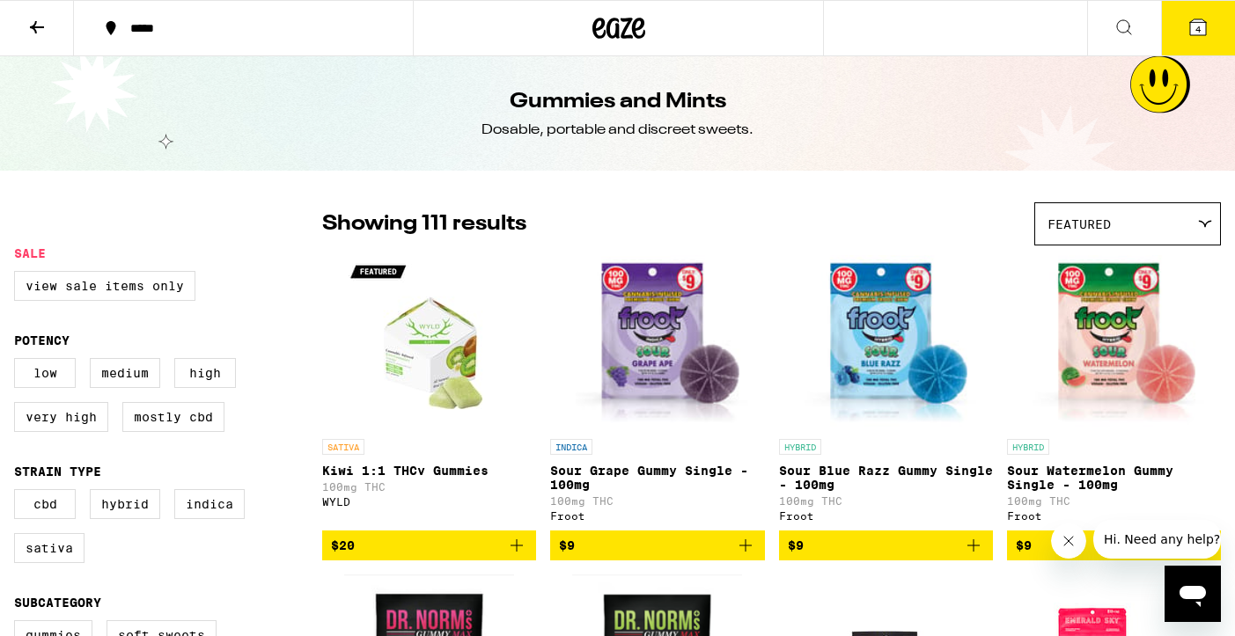
click at [634, 33] on icon at bounding box center [637, 28] width 13 height 21
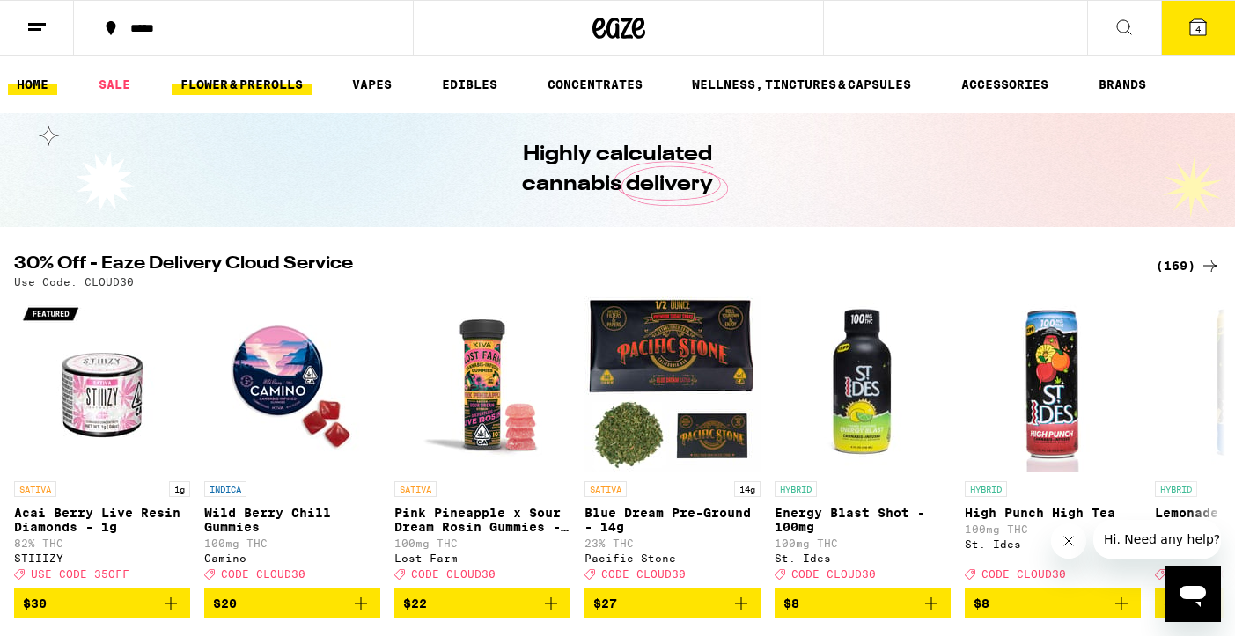
click at [274, 81] on link "FLOWER & PREROLLS" at bounding box center [242, 84] width 140 height 21
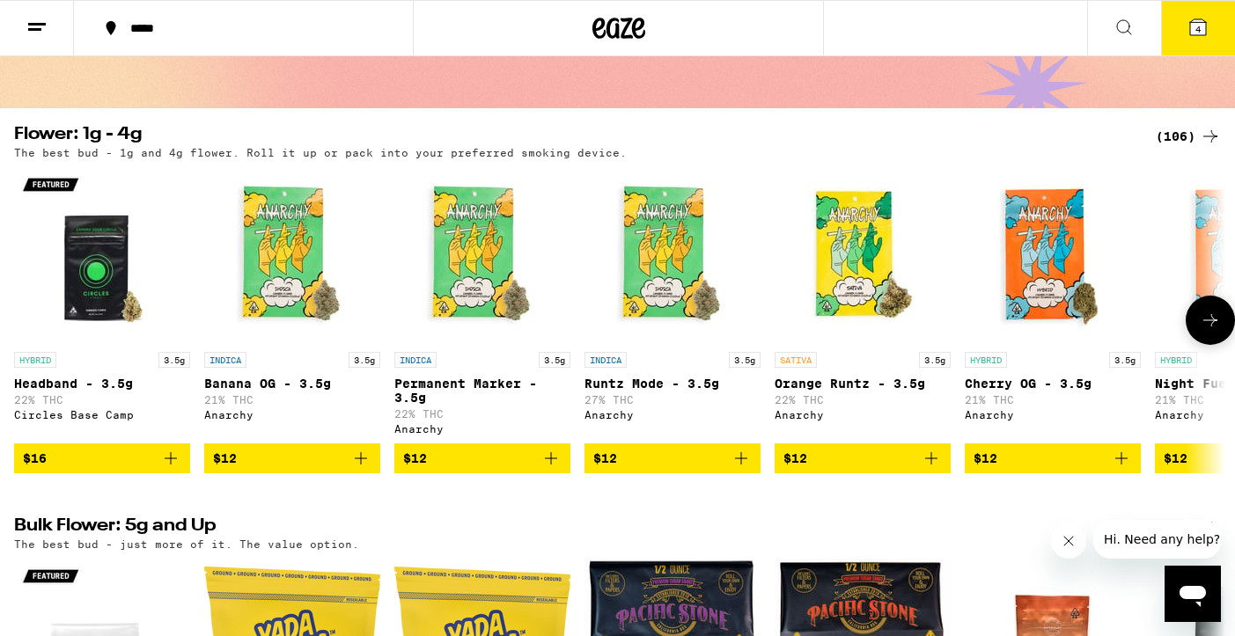
scroll to position [124, 0]
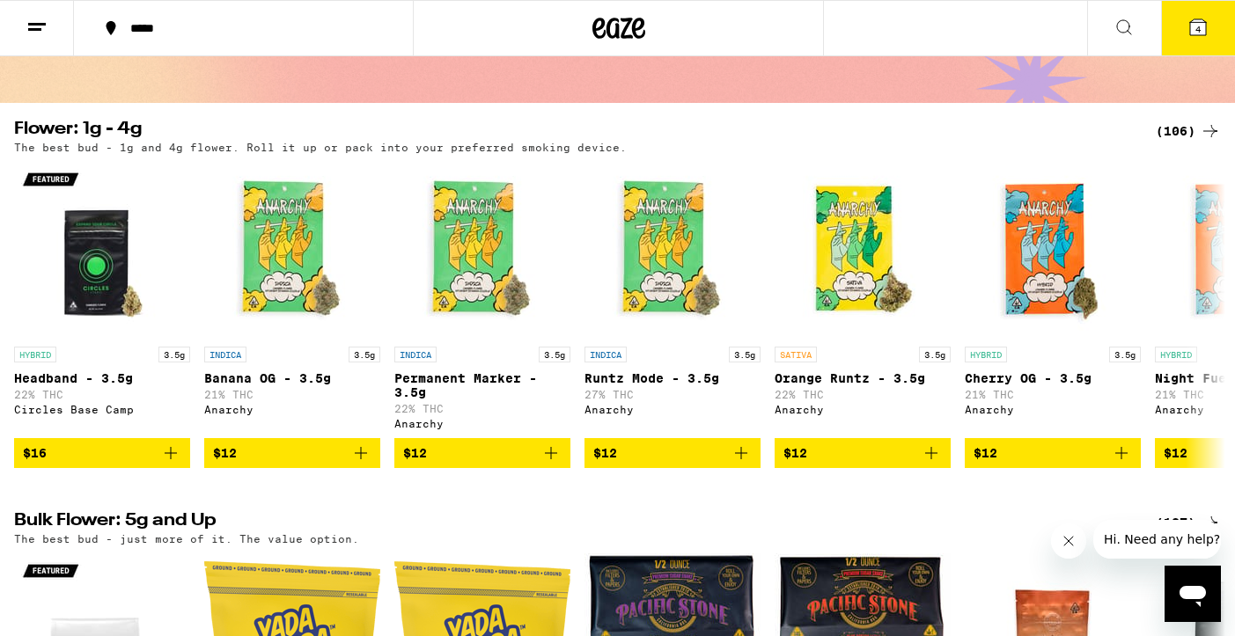
click at [1176, 136] on div "(106)" at bounding box center [1188, 131] width 65 height 21
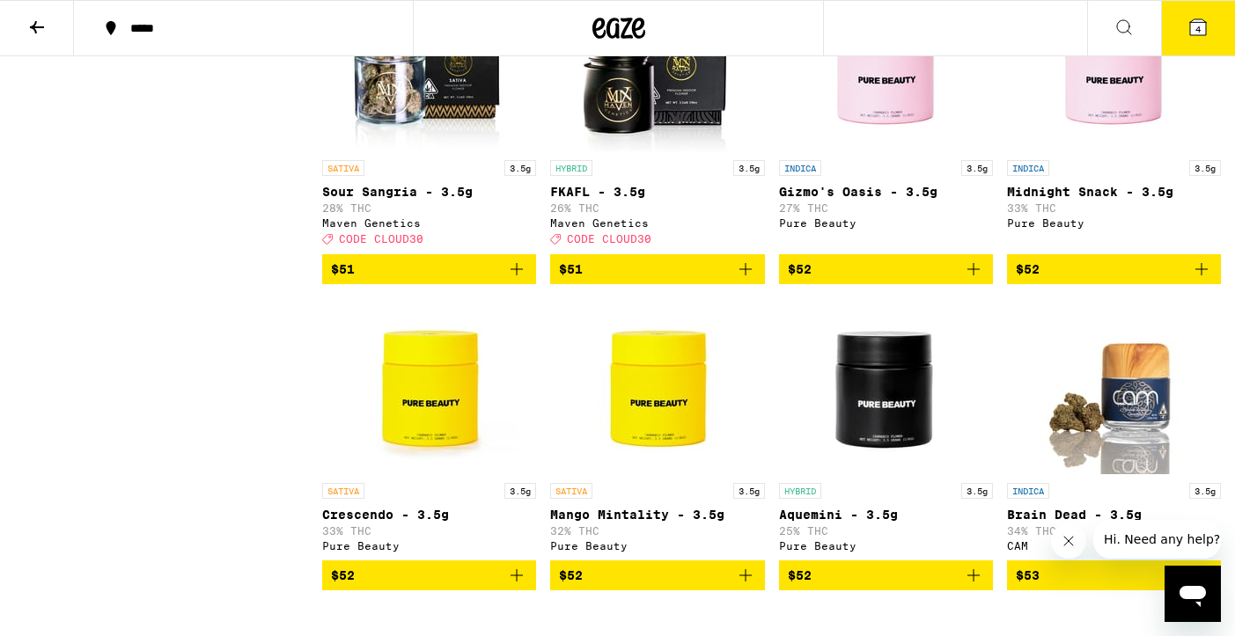
scroll to position [6511, 0]
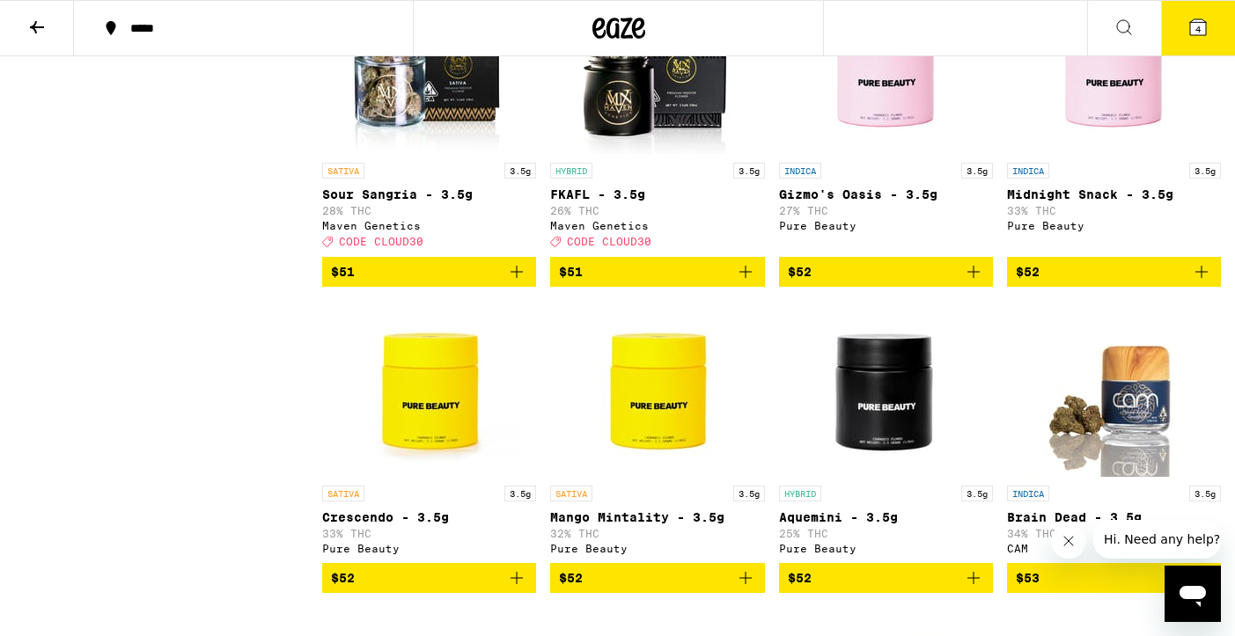
click at [742, 283] on icon "Add to bag" at bounding box center [745, 271] width 21 height 21
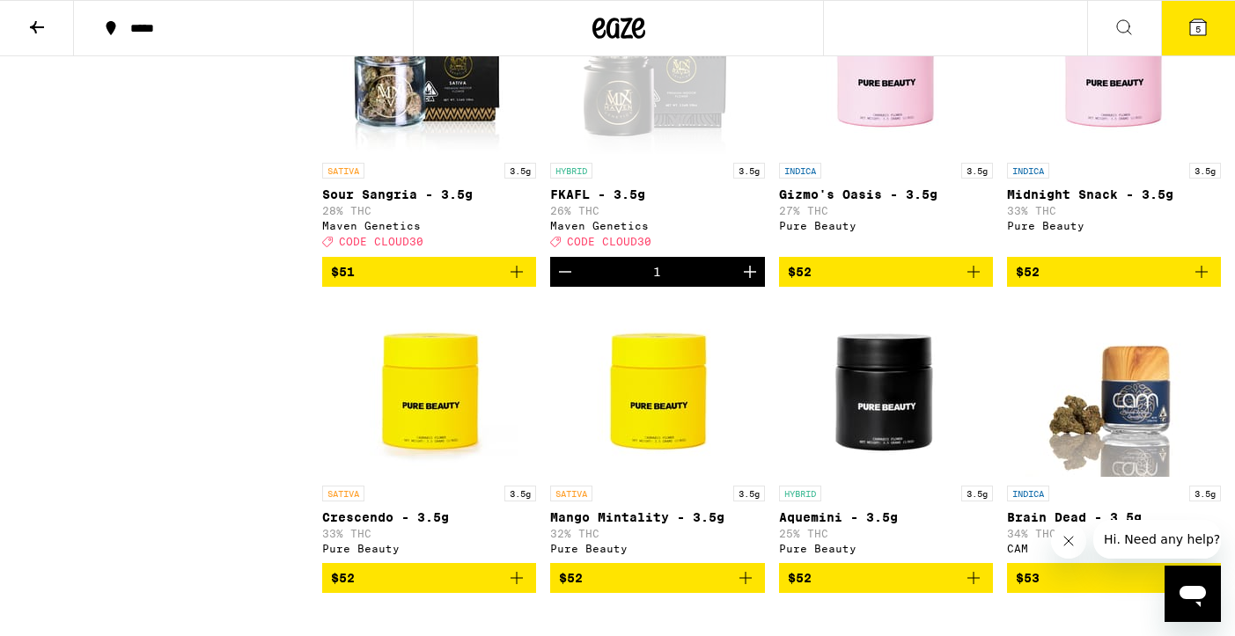
click at [518, 283] on icon "Add to bag" at bounding box center [516, 271] width 21 height 21
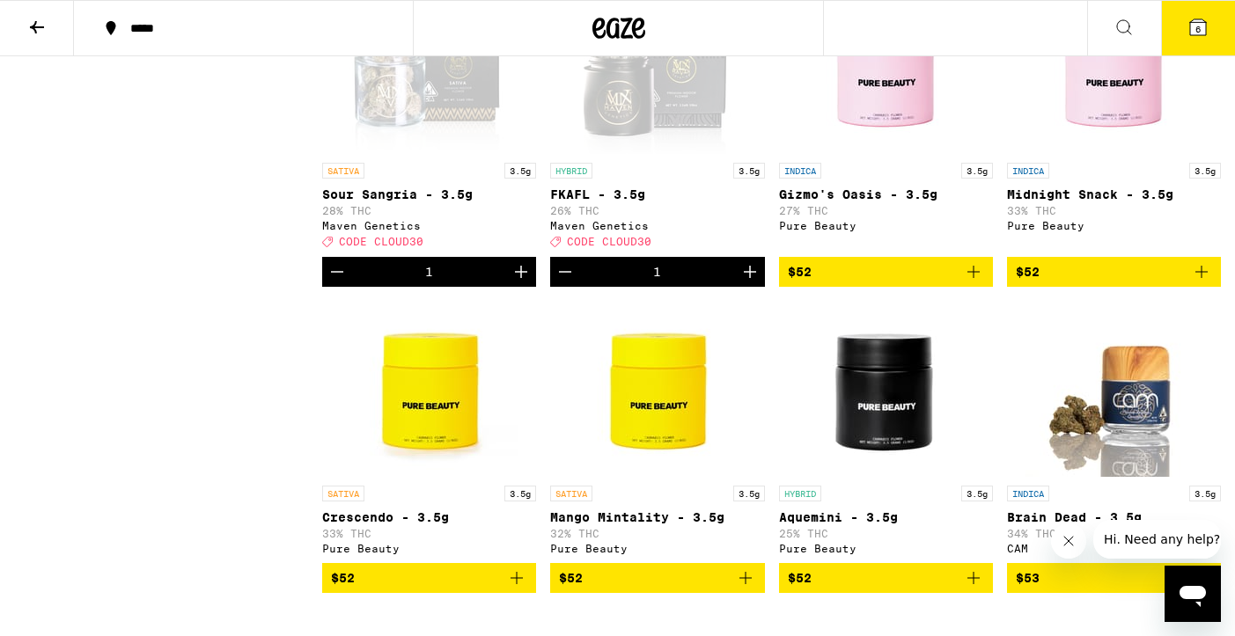
click at [1194, 29] on icon at bounding box center [1198, 27] width 16 height 16
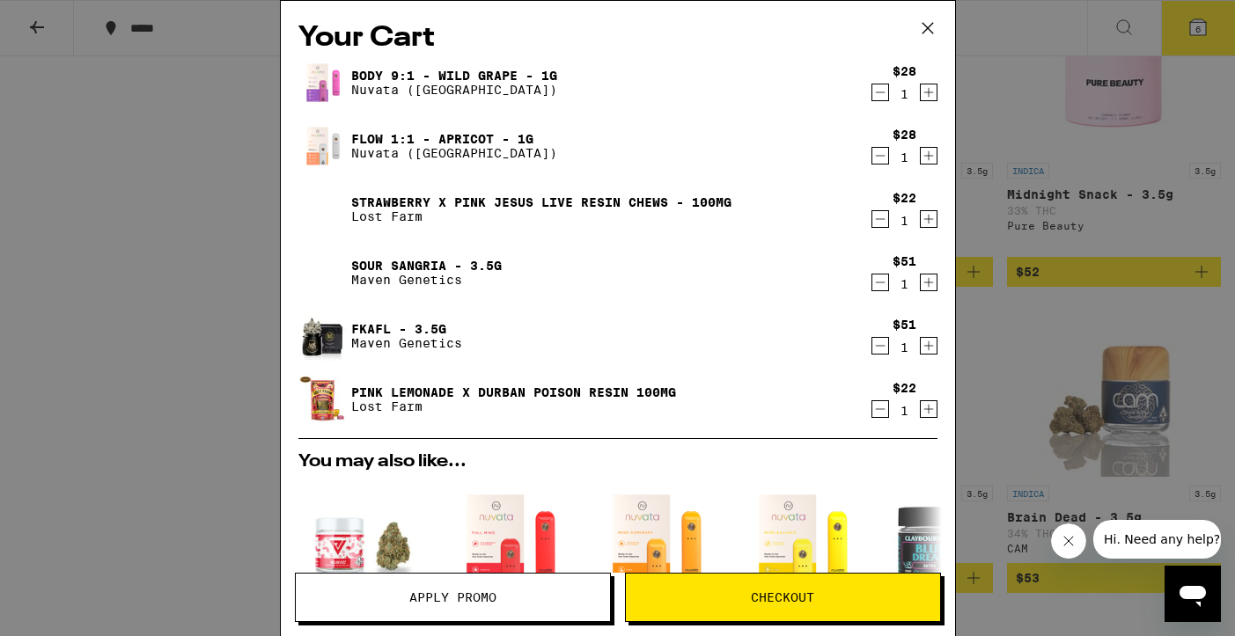
click at [566, 591] on span "Apply Promo" at bounding box center [453, 597] width 314 height 12
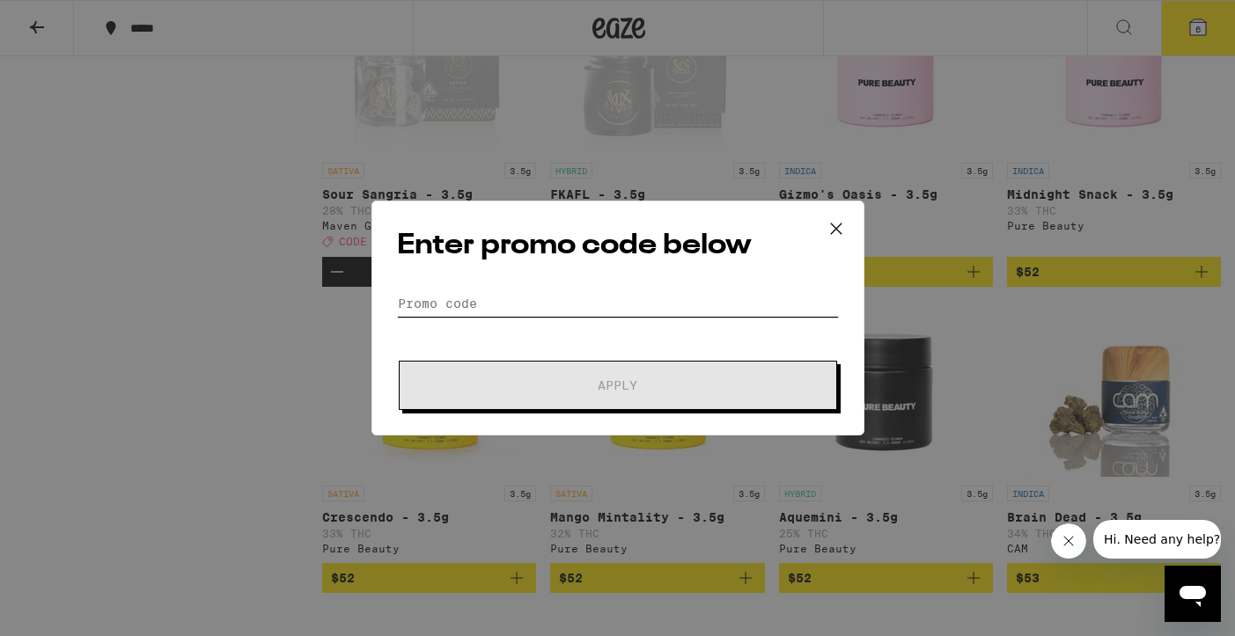
click at [496, 308] on input "Promo Code" at bounding box center [618, 303] width 442 height 26
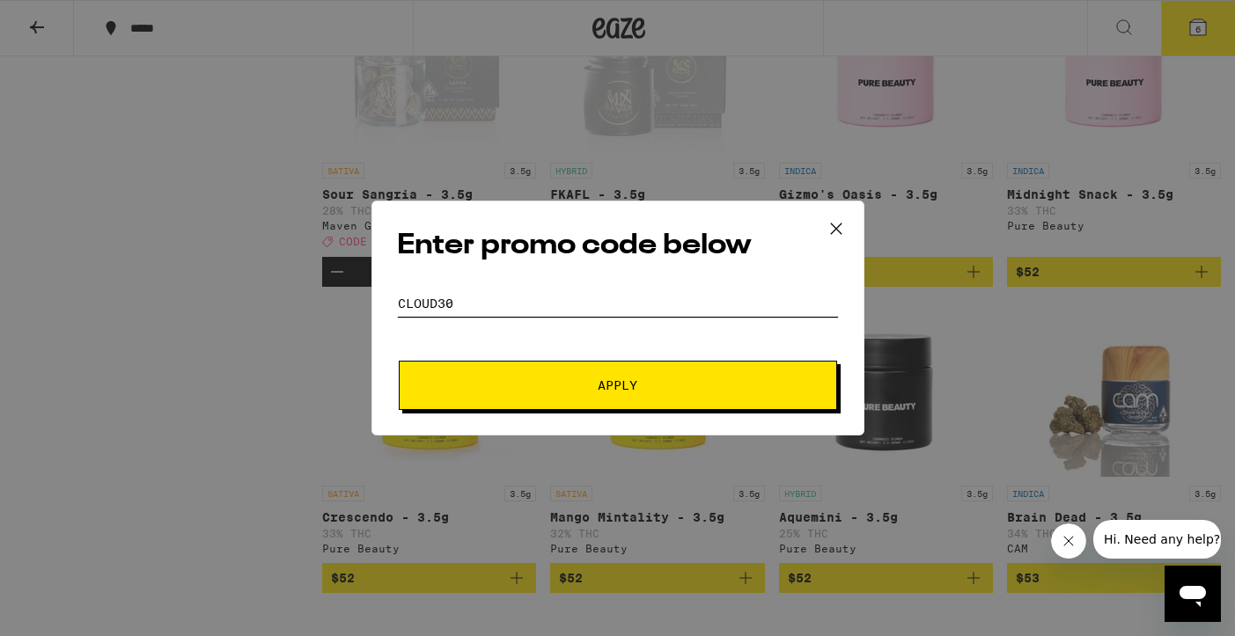
type input "cloud30"
click at [651, 392] on button "Apply" at bounding box center [618, 385] width 438 height 49
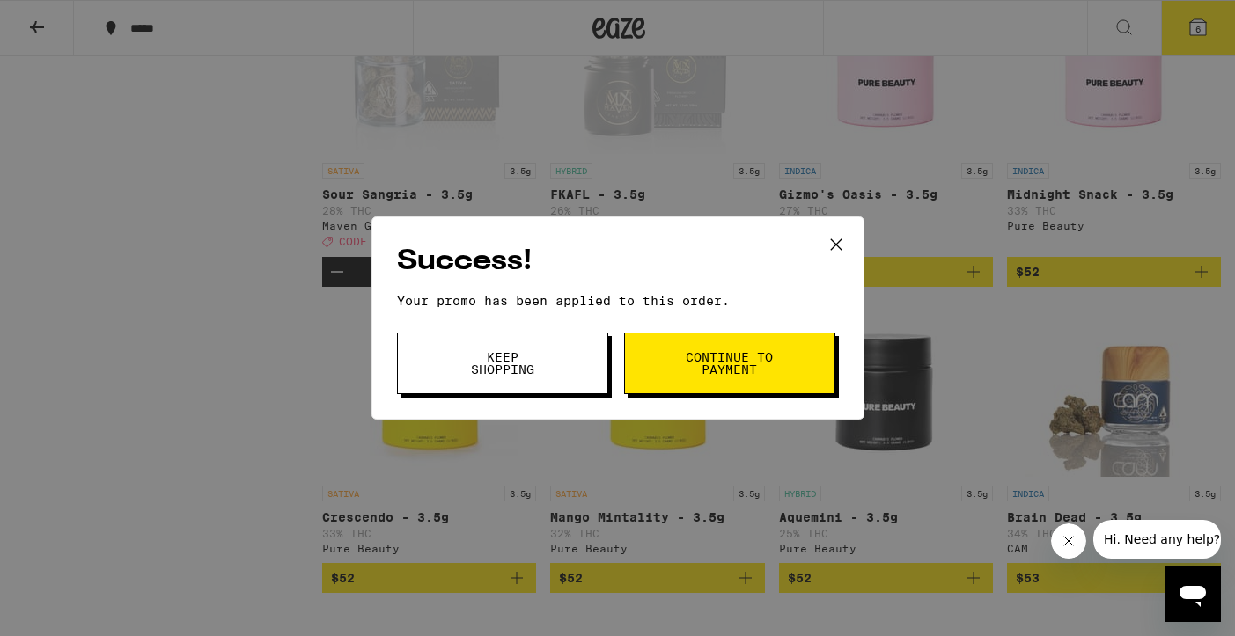
click at [713, 390] on button "Continue to payment" at bounding box center [729, 364] width 211 height 62
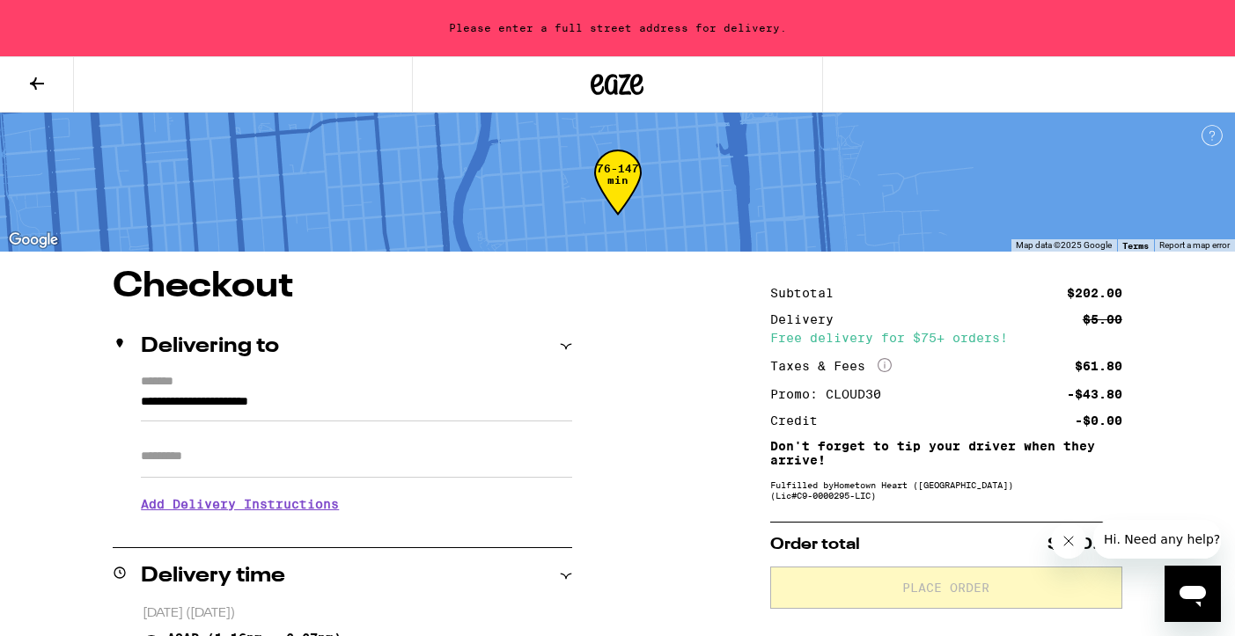
click at [376, 412] on input "**********" at bounding box center [356, 407] width 431 height 30
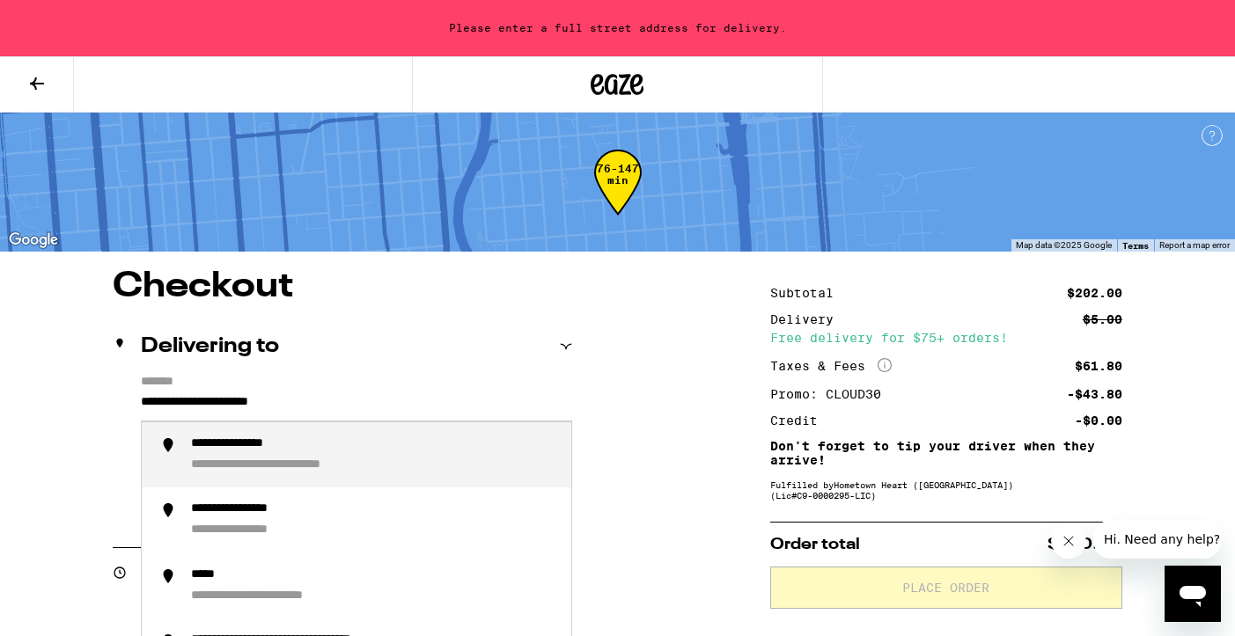
drag, startPoint x: 369, startPoint y: 408, endPoint x: 100, endPoint y: 390, distance: 269.1
click at [247, 472] on div "**********" at bounding box center [259, 466] width 136 height 17
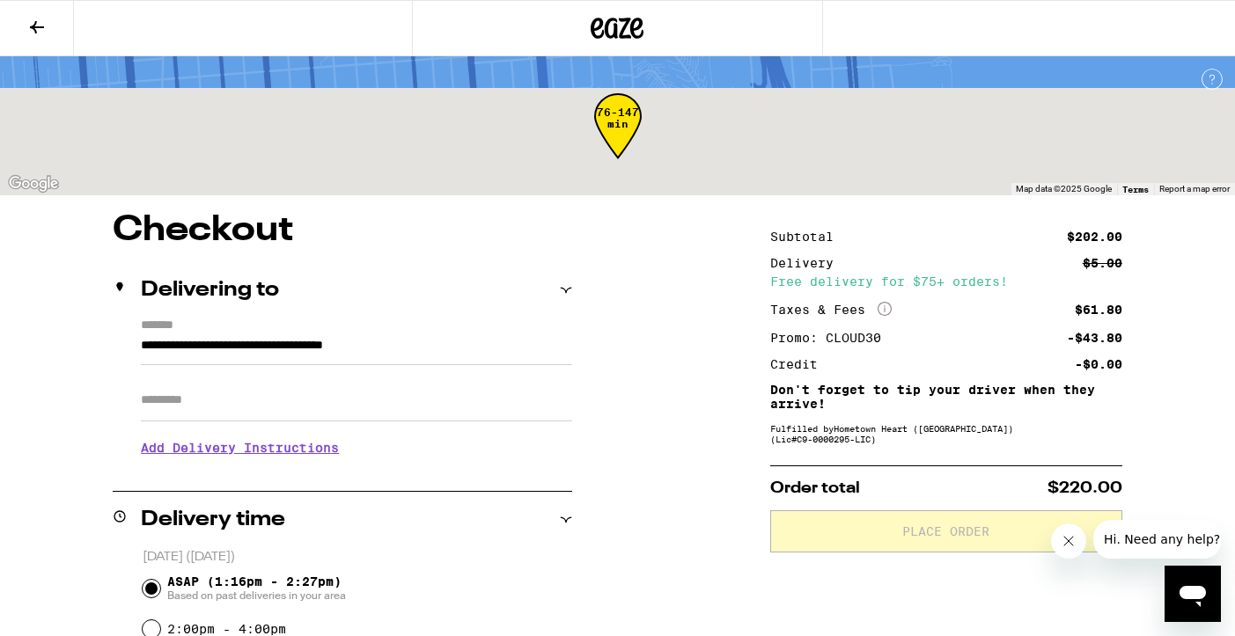
type input "**********"
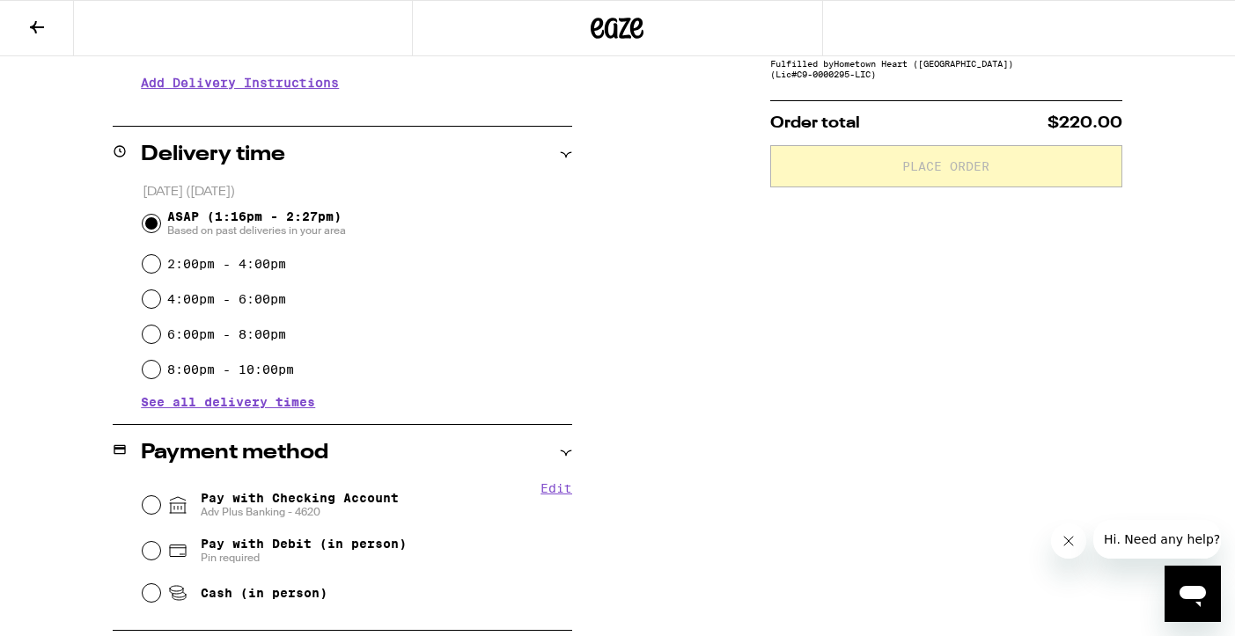
scroll to position [452, 0]
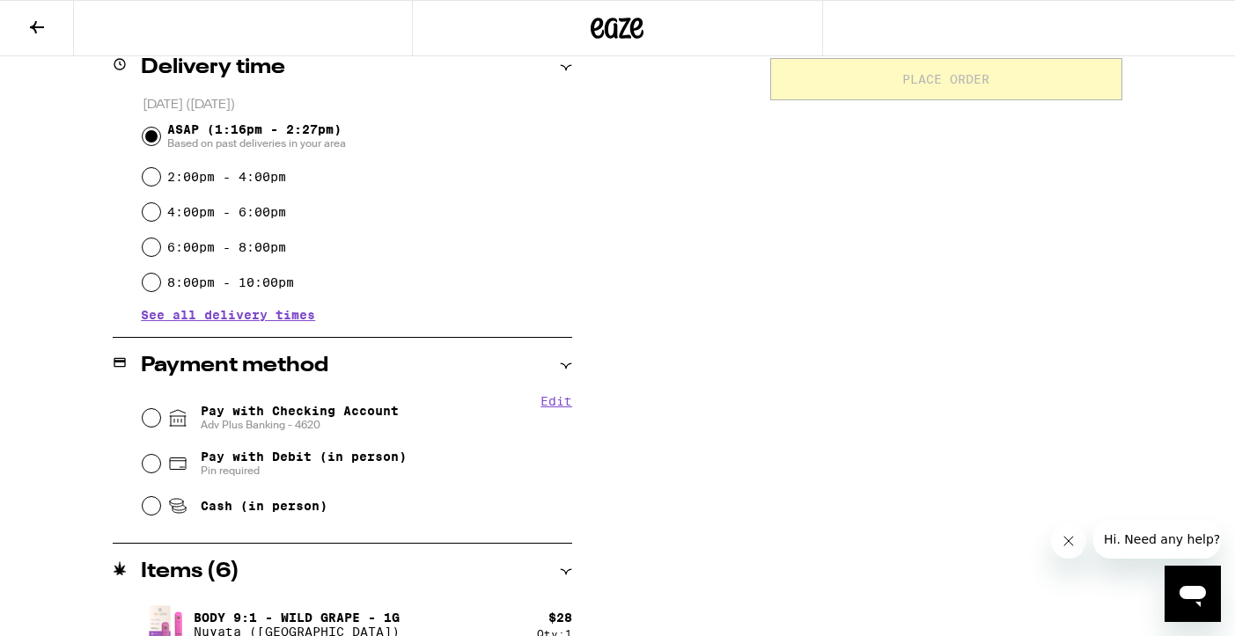
click at [371, 418] on span "Pay with Checking Account Adv Plus Banking - 4620" at bounding box center [300, 418] width 198 height 28
click at [160, 418] on input "Pay with Checking Account Adv Plus Banking - 4620" at bounding box center [152, 418] width 18 height 18
radio input "true"
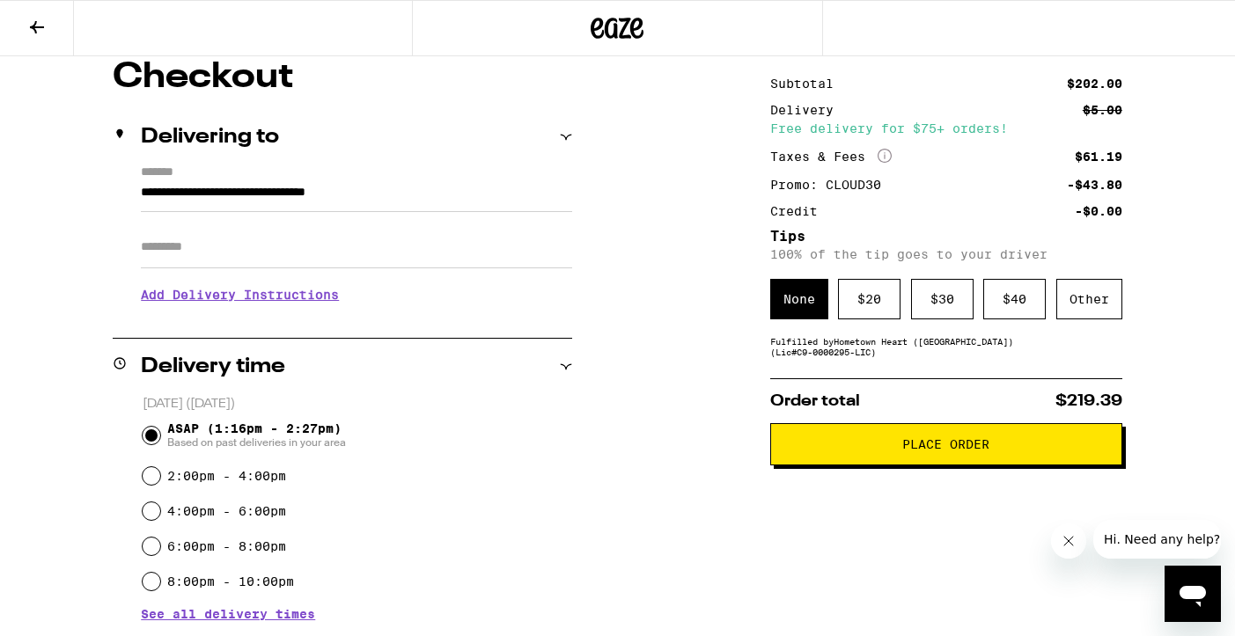
scroll to position [106, 0]
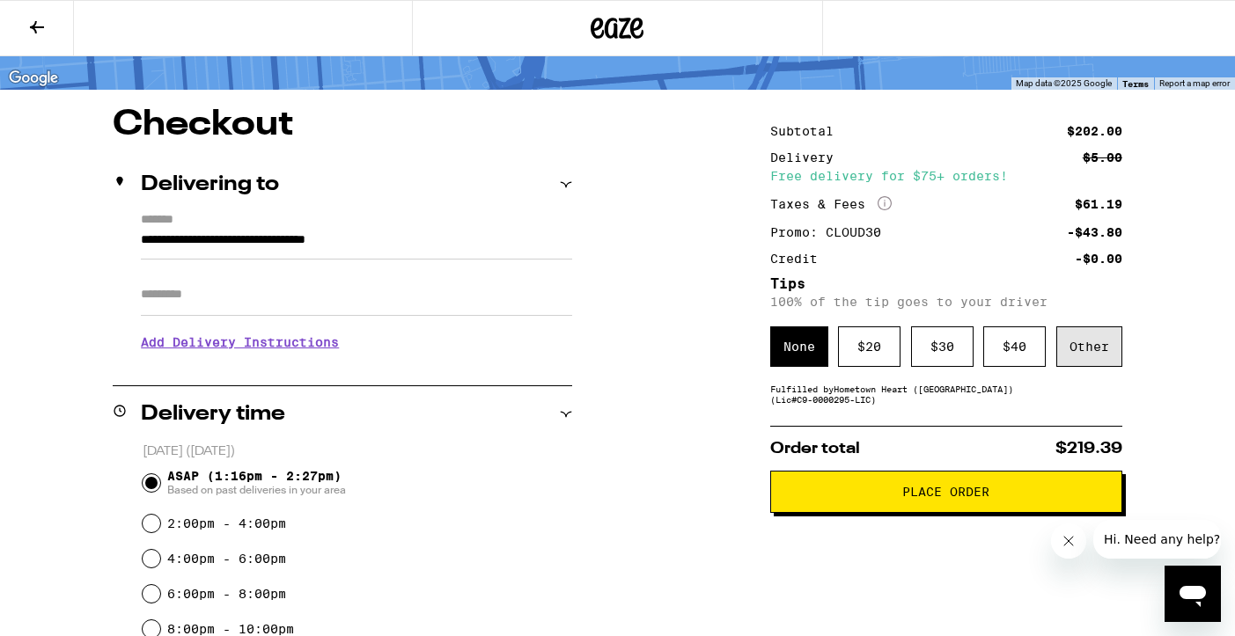
click at [1075, 357] on div "Other" at bounding box center [1089, 347] width 66 height 40
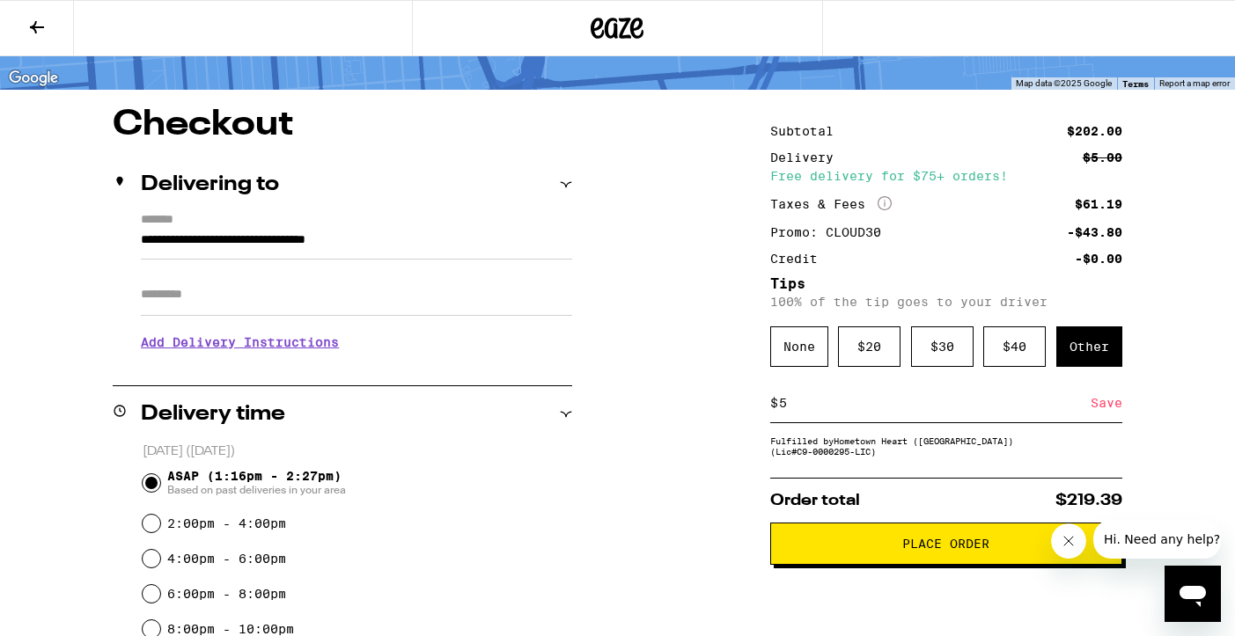
type input "5"
click at [1100, 410] on div "Save" at bounding box center [1107, 403] width 32 height 39
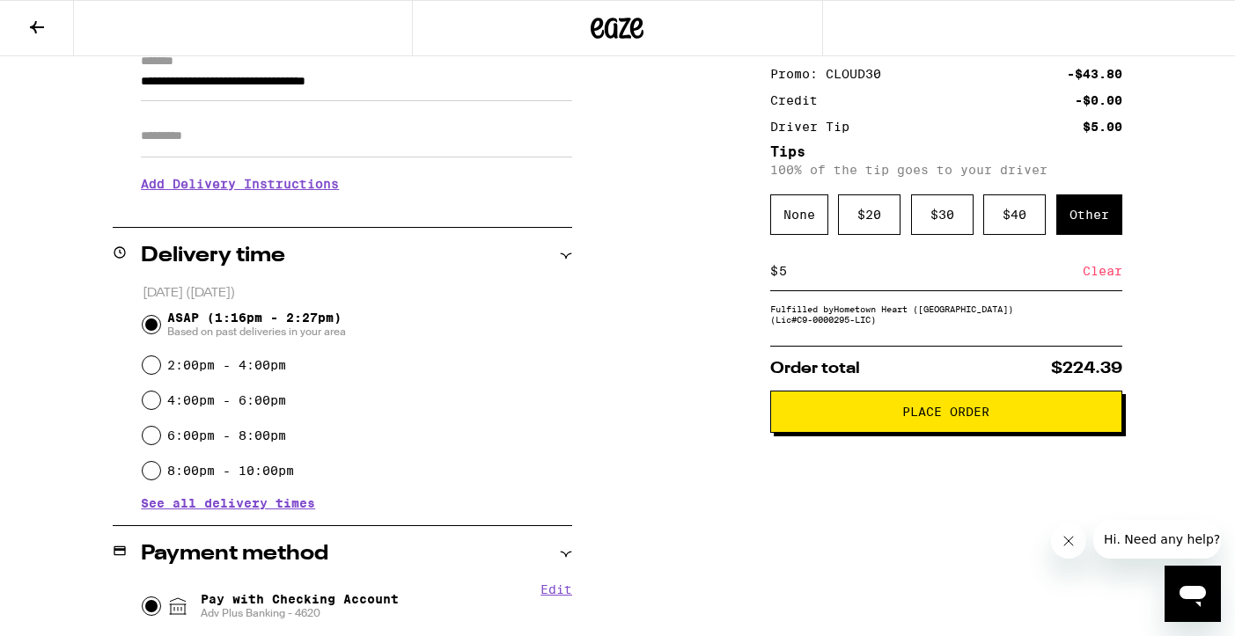
scroll to position [280, 0]
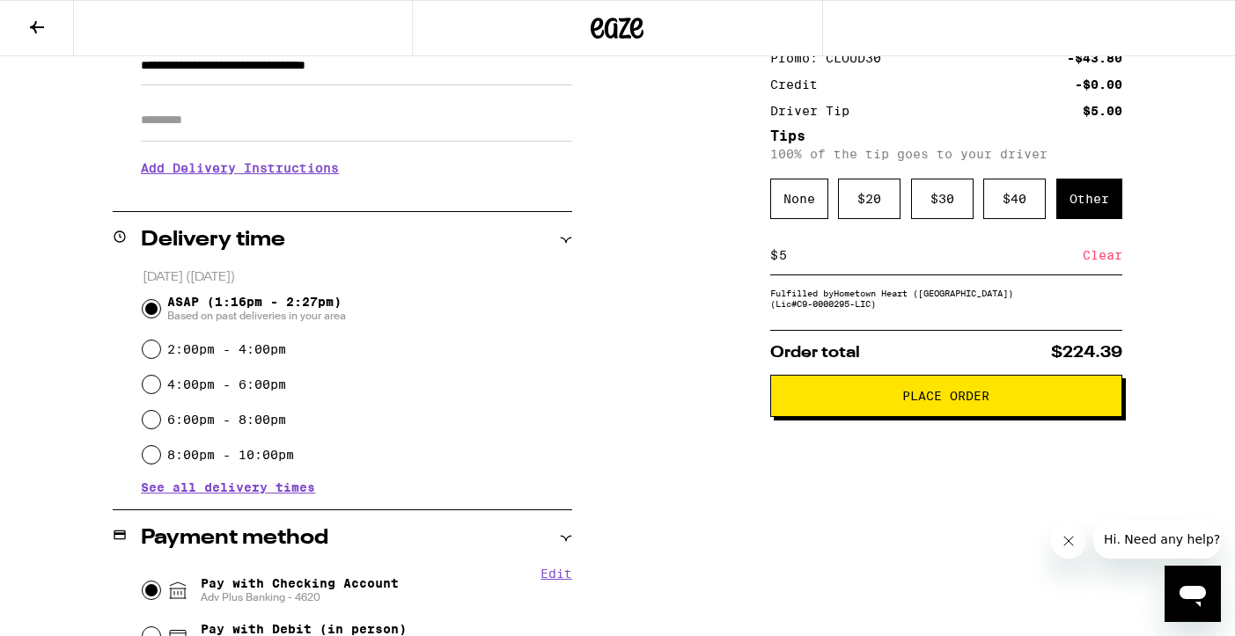
click at [946, 402] on span "Place Order" at bounding box center [945, 396] width 87 height 12
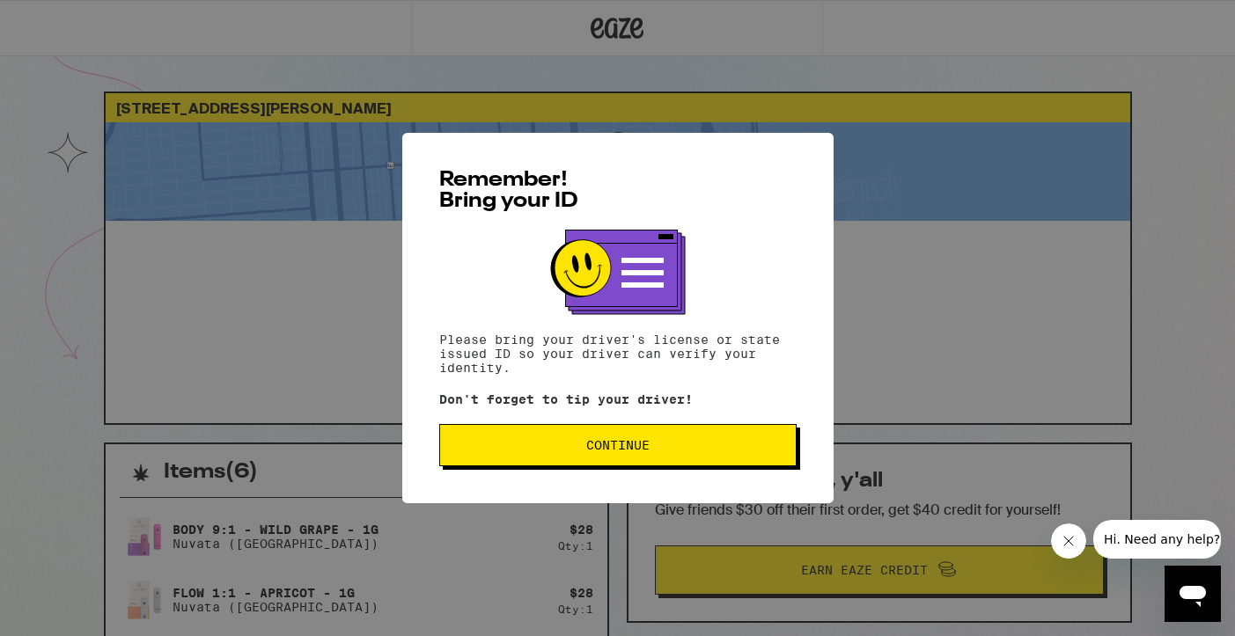
click at [655, 450] on span "Continue" at bounding box center [617, 445] width 327 height 12
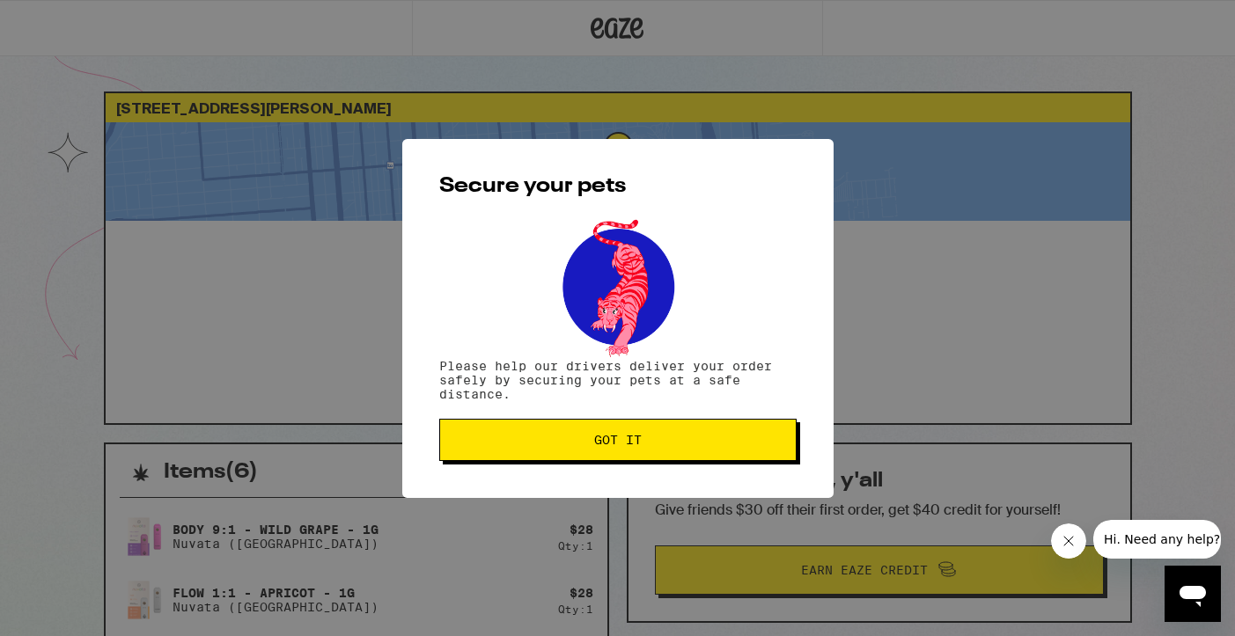
click at [655, 450] on button "Got it" at bounding box center [617, 440] width 357 height 42
